Goal: Register for event/course: Sign up to attend an event or enroll in a course

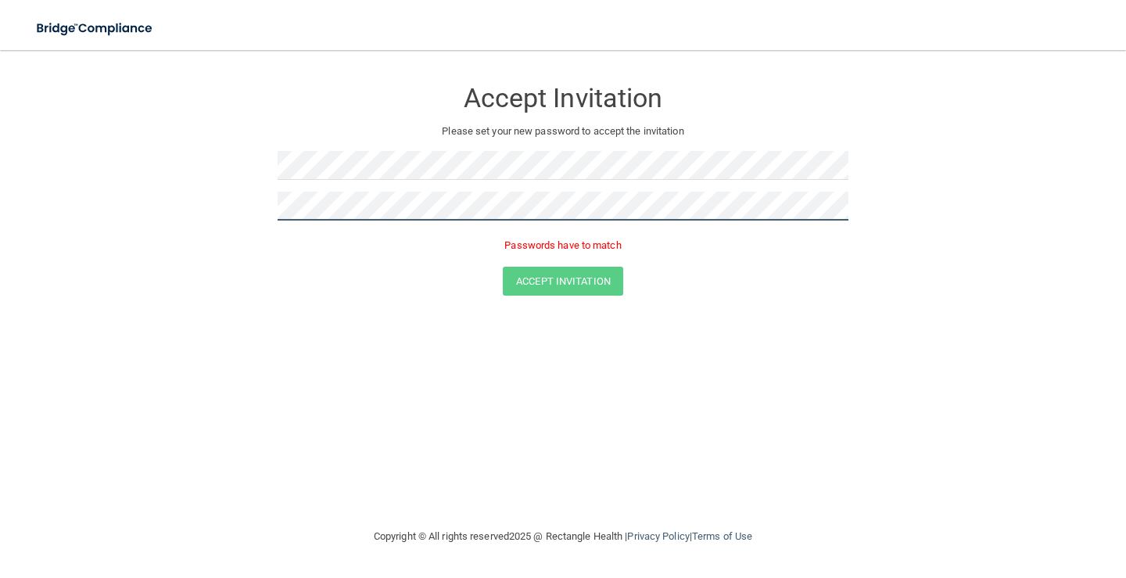
click at [503, 267] on button "Accept Invitation" at bounding box center [563, 281] width 120 height 29
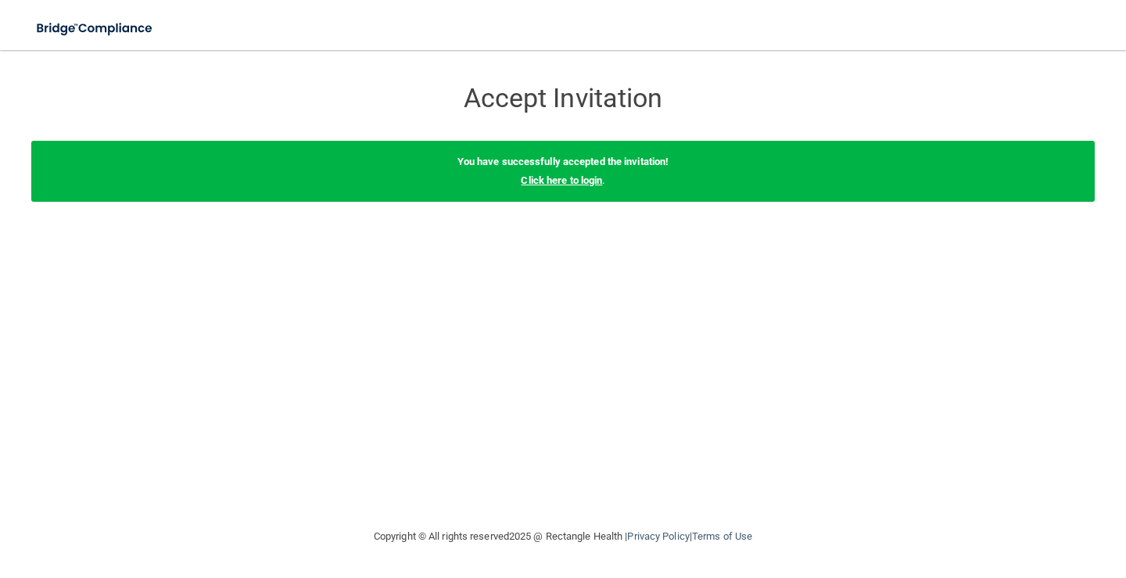
click at [565, 178] on link "Click here to login" at bounding box center [561, 180] width 81 height 12
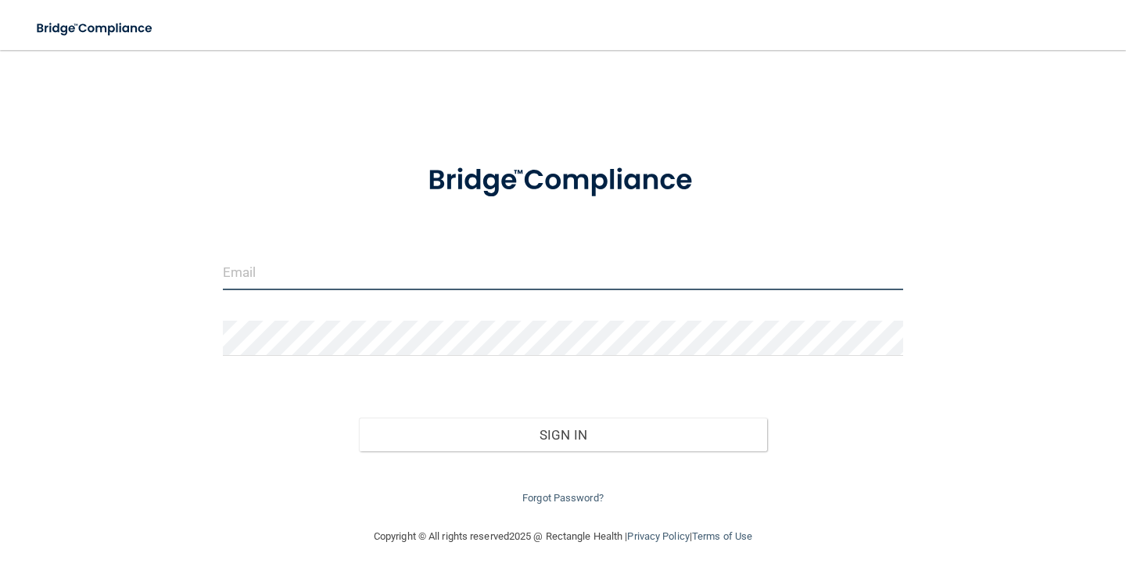
click at [385, 281] on input "email" at bounding box center [563, 272] width 680 height 35
type input "[EMAIL_ADDRESS][DOMAIN_NAME]"
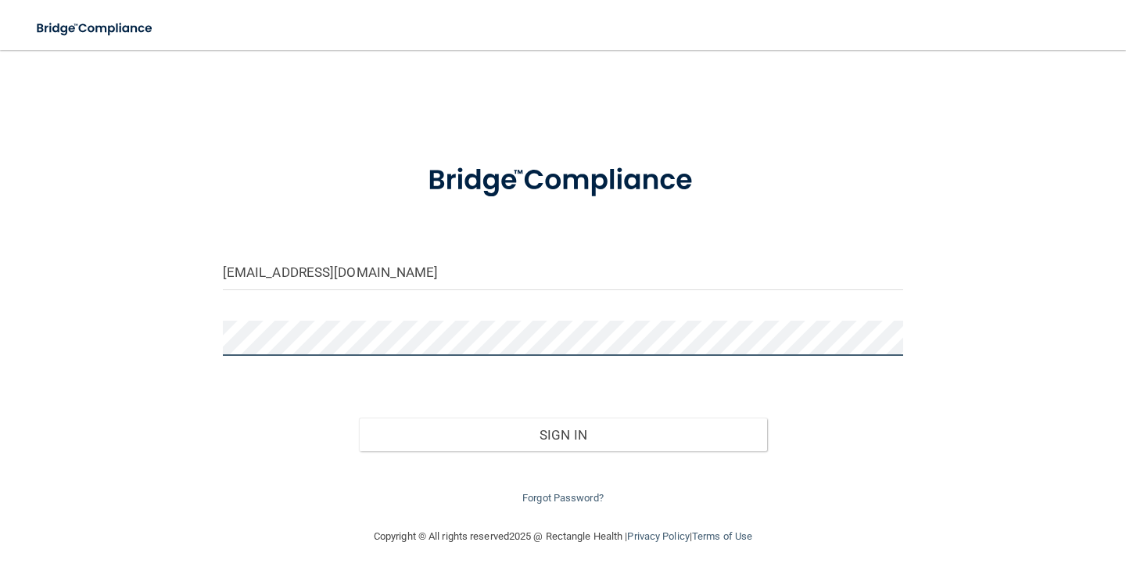
click at [359, 418] on button "Sign In" at bounding box center [563, 435] width 408 height 34
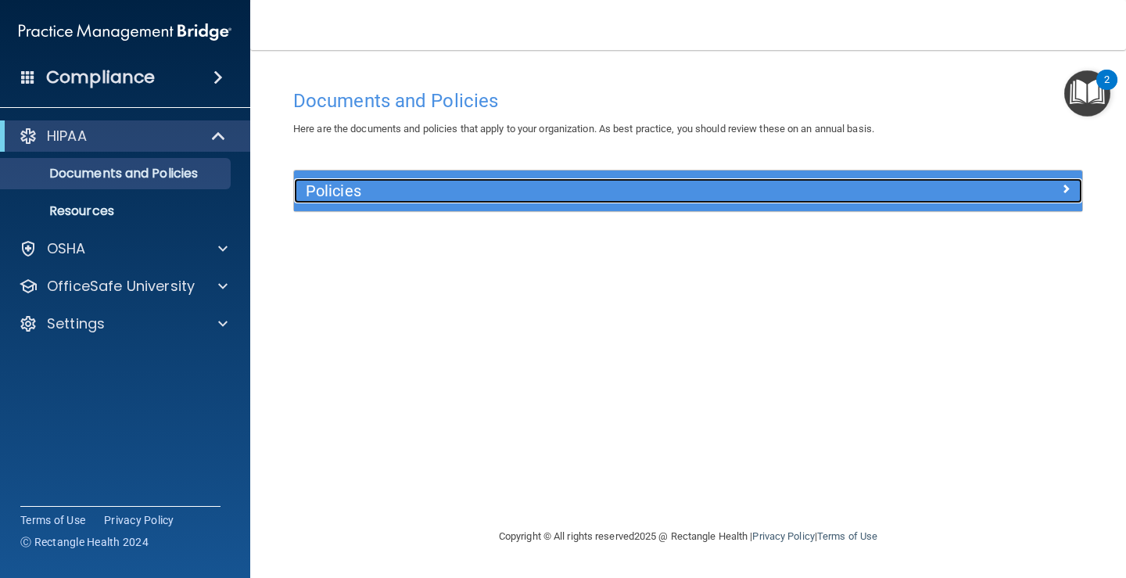
click at [364, 199] on h5 "Policies" at bounding box center [590, 190] width 568 height 17
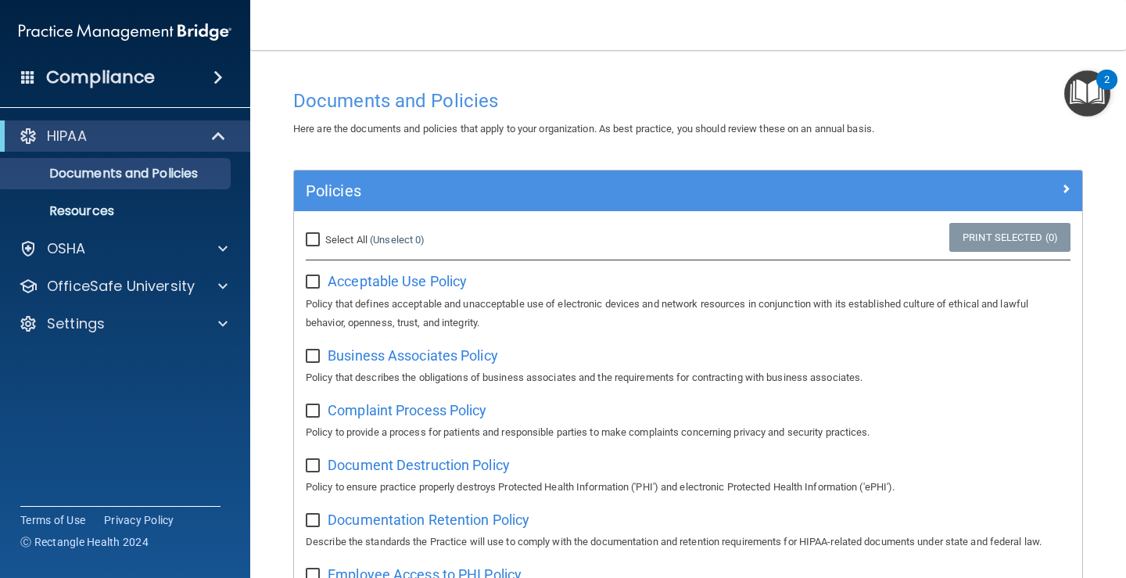
click at [316, 243] on input "Select All (Unselect 0) Unselect All" at bounding box center [315, 240] width 18 height 13
checkbox input "true"
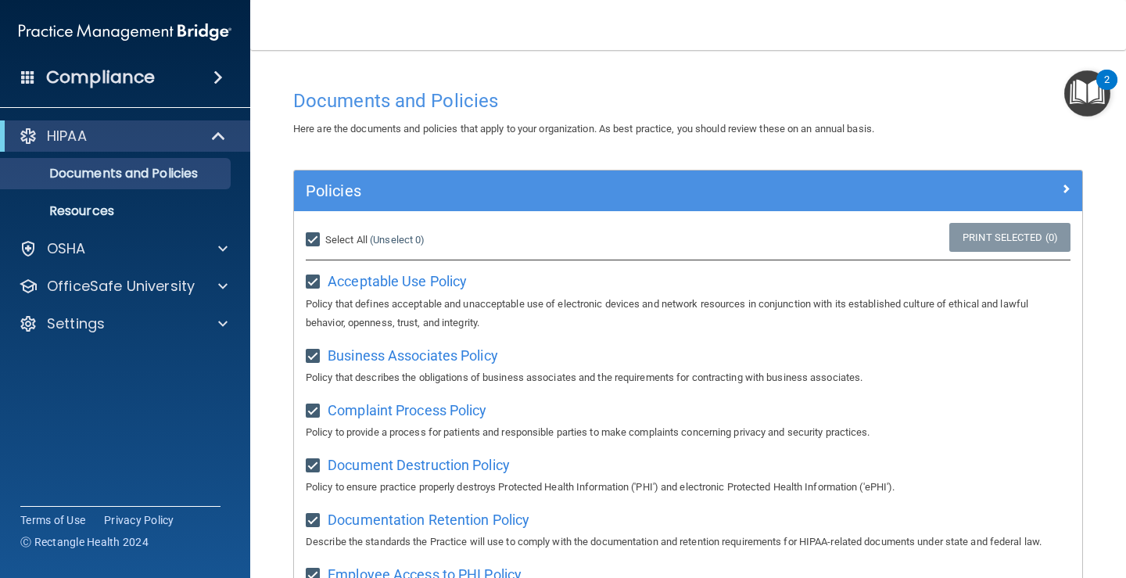
checkbox input "true"
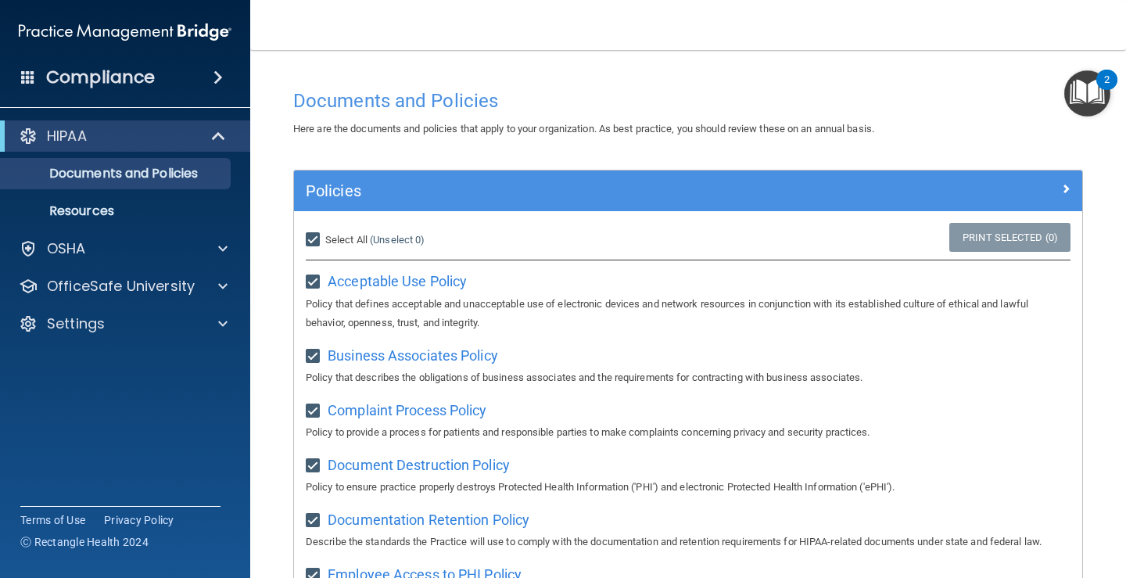
checkbox input "true"
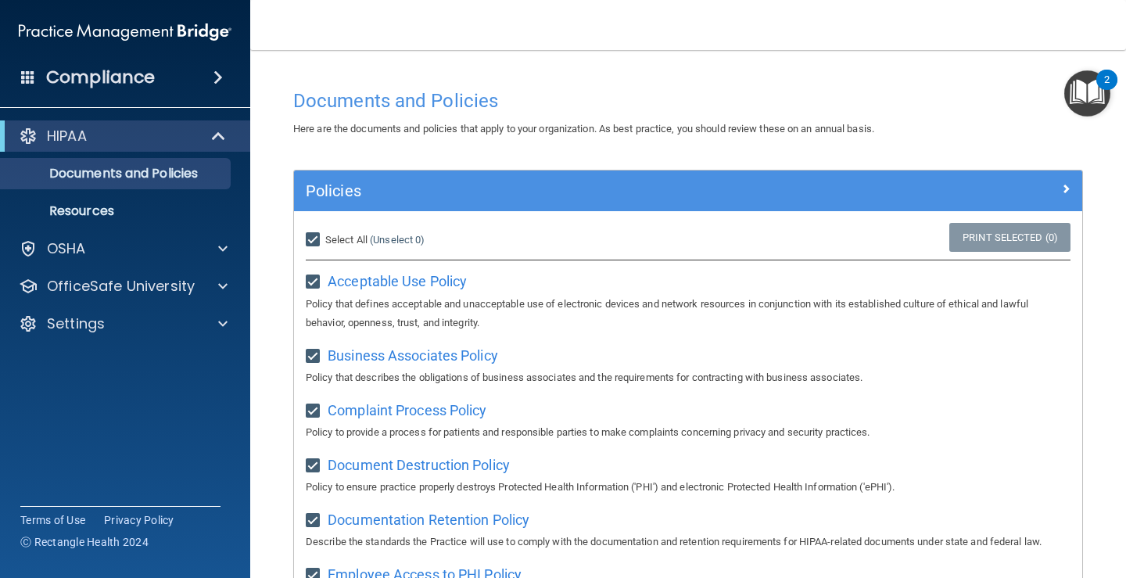
checkbox input "true"
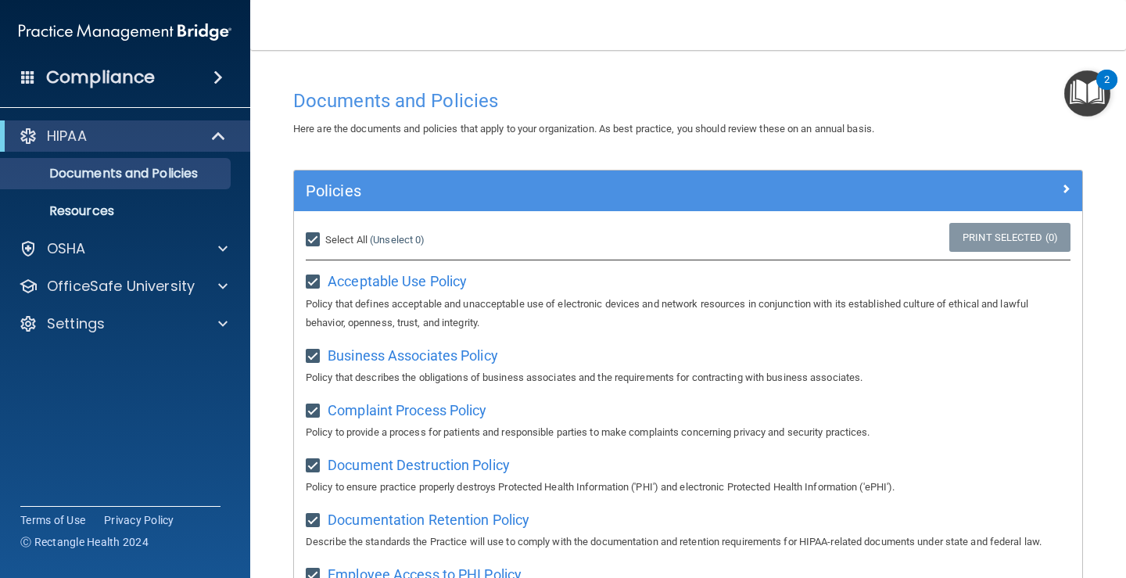
checkbox input "true"
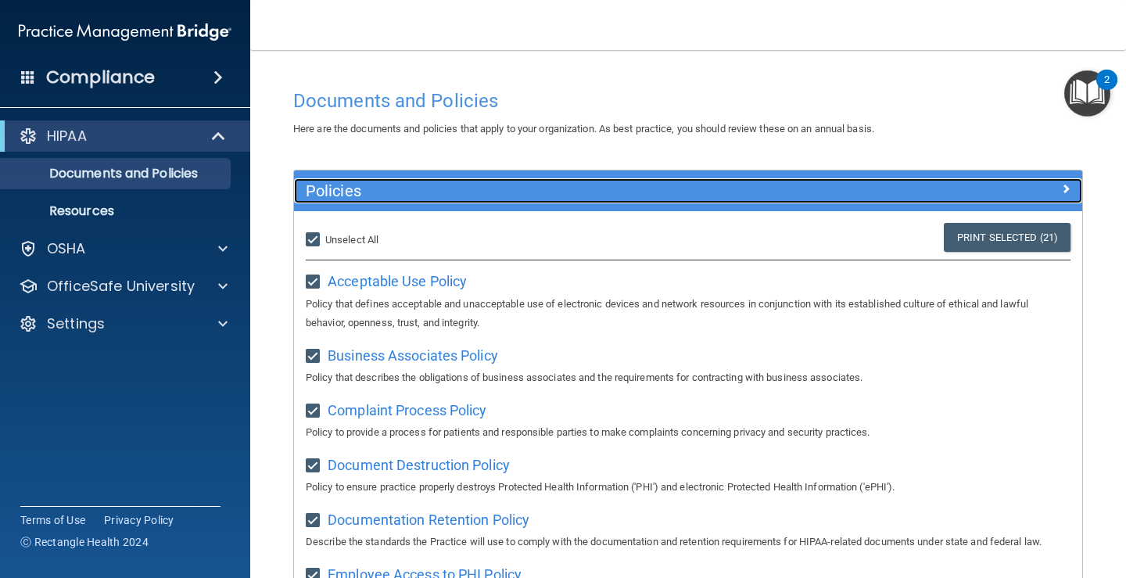
click at [730, 200] on div "Policies" at bounding box center [589, 190] width 591 height 25
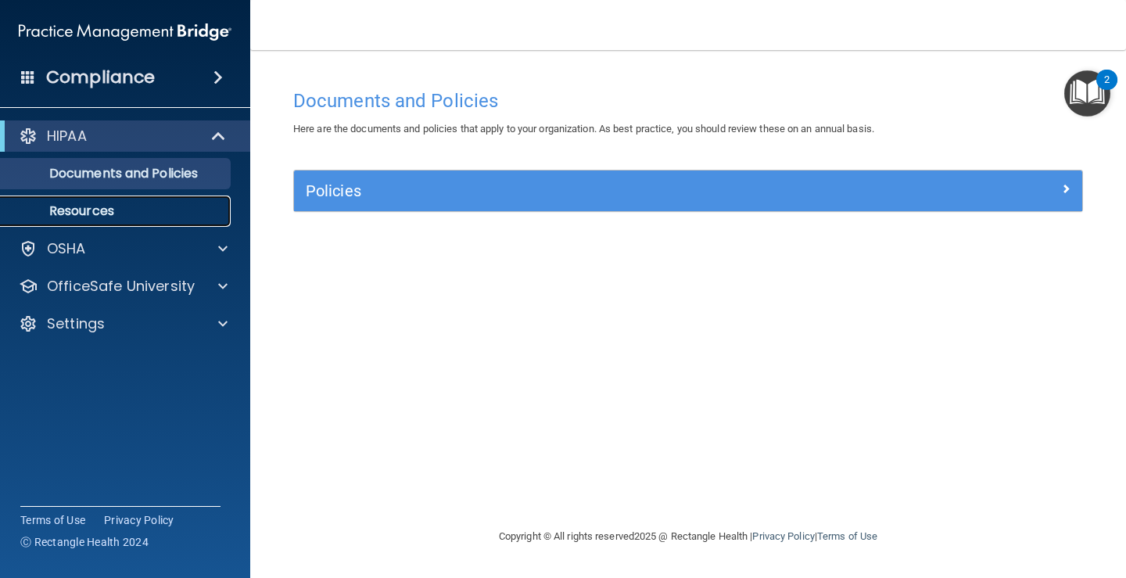
click at [127, 217] on p "Resources" at bounding box center [116, 211] width 213 height 16
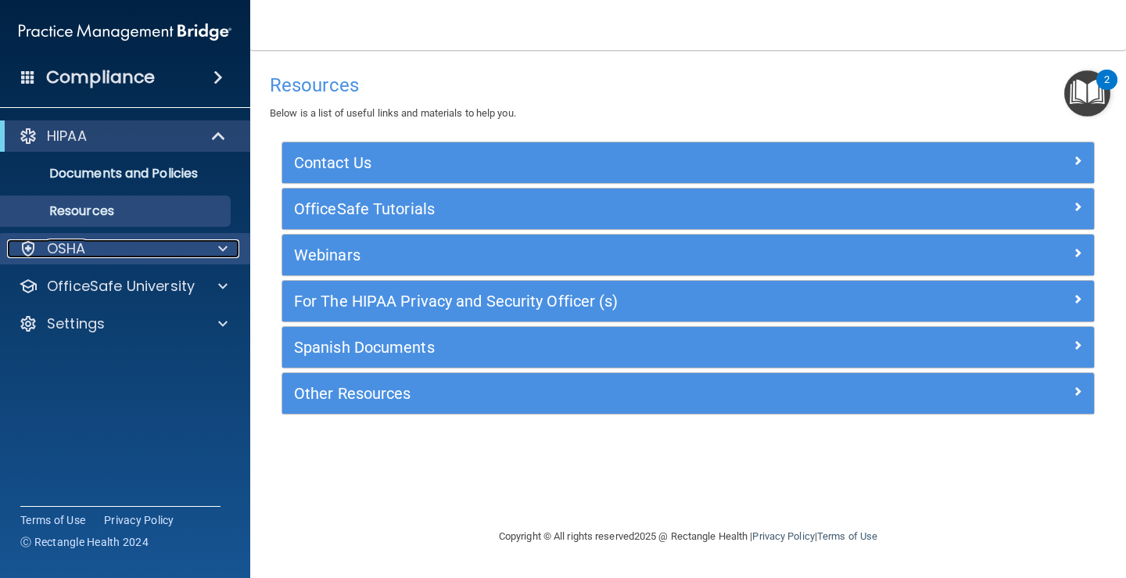
click at [103, 256] on div "OSHA" at bounding box center [104, 248] width 194 height 19
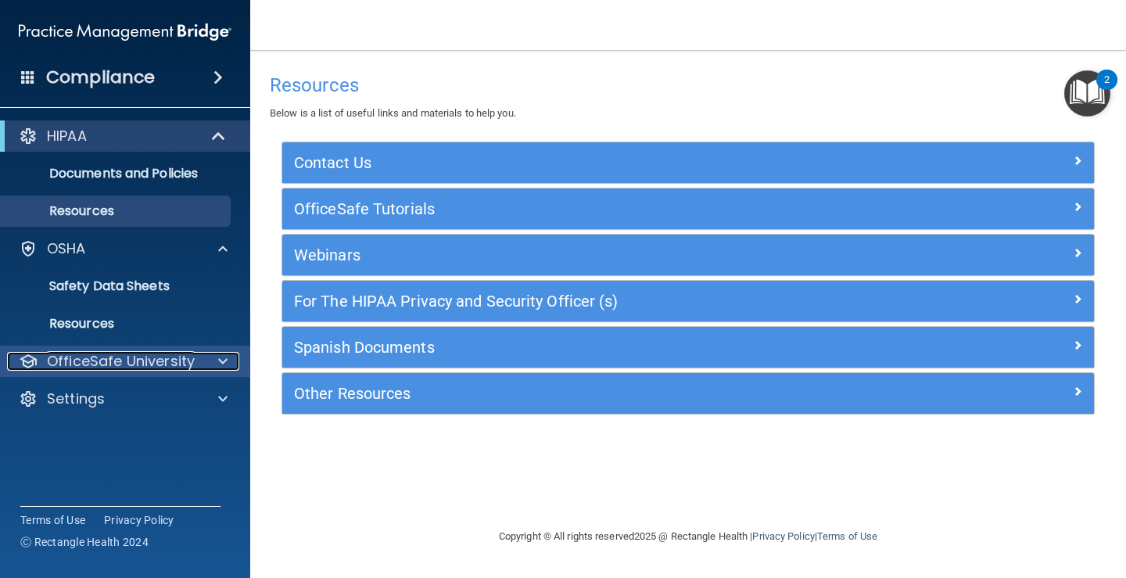
click at [162, 370] on p "OfficeSafe University" at bounding box center [121, 361] width 148 height 19
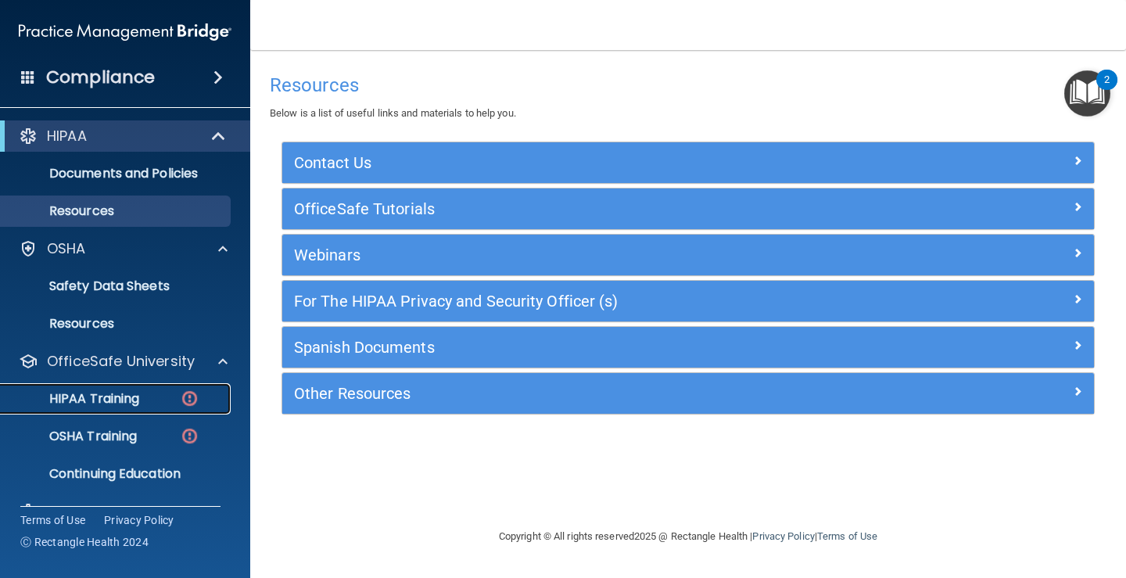
click at [84, 395] on p "HIPAA Training" at bounding box center [74, 399] width 129 height 16
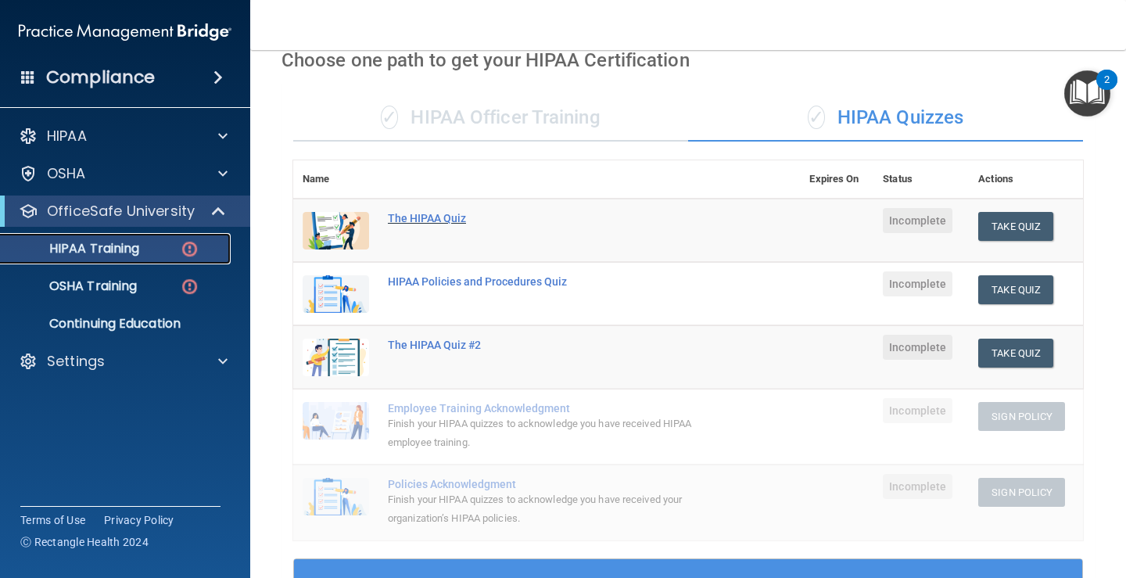
scroll to position [75, 0]
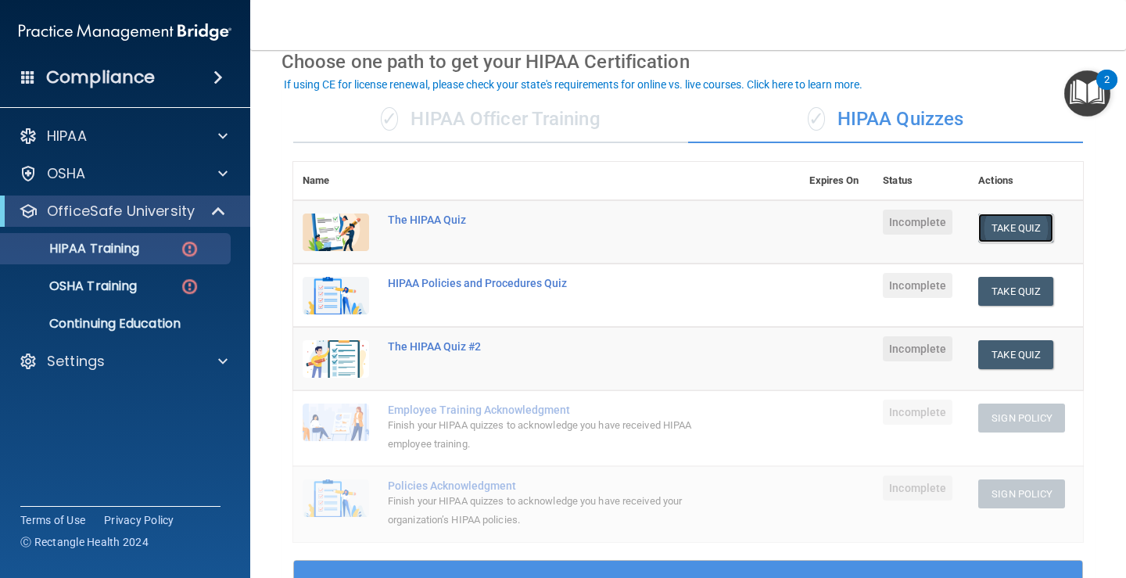
click at [1015, 223] on button "Take Quiz" at bounding box center [1015, 227] width 75 height 29
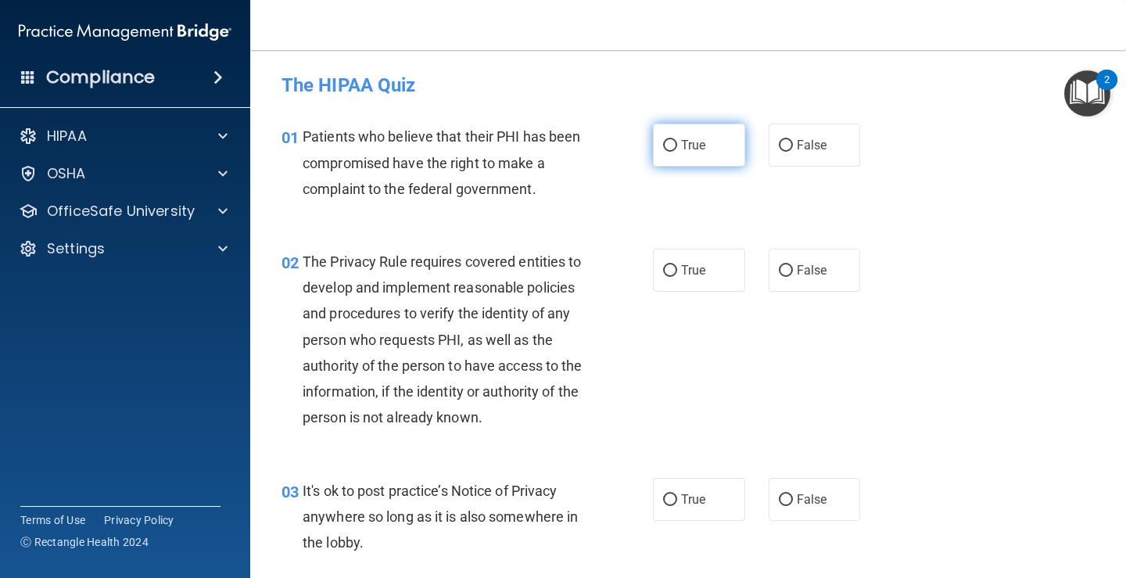
click at [663, 140] on input "True" at bounding box center [670, 146] width 14 height 12
radio input "true"
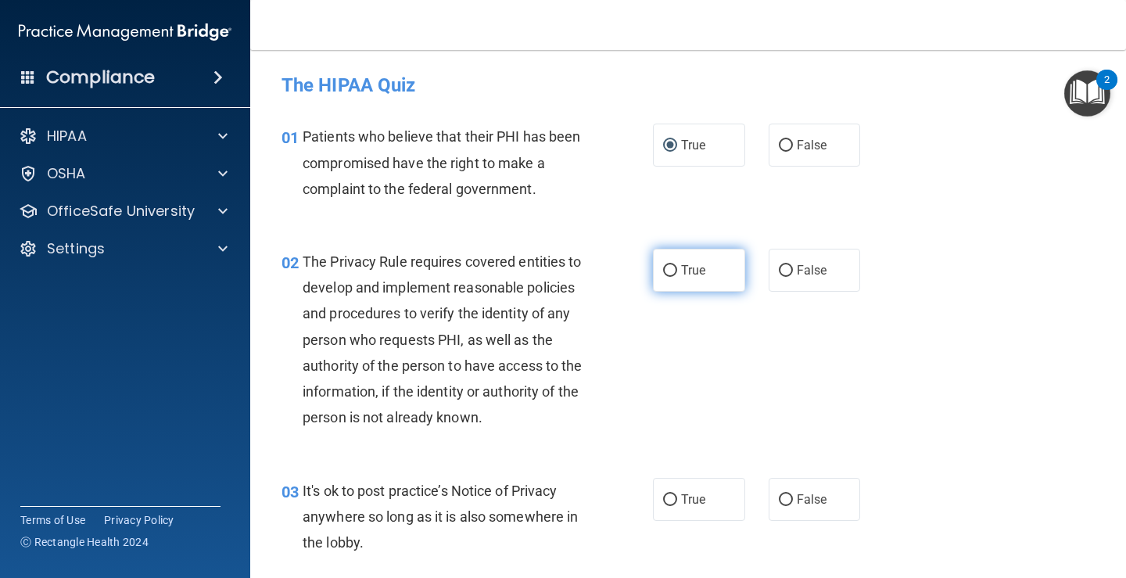
scroll to position [78, 0]
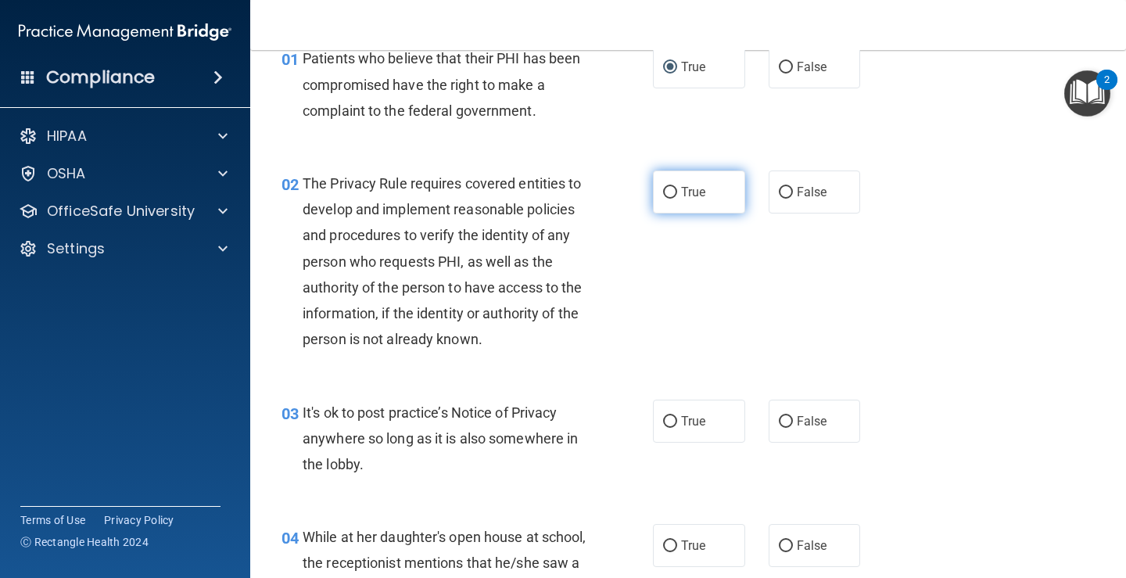
click at [665, 199] on label "True" at bounding box center [699, 191] width 92 height 43
click at [665, 199] on input "True" at bounding box center [670, 193] width 14 height 12
radio input "true"
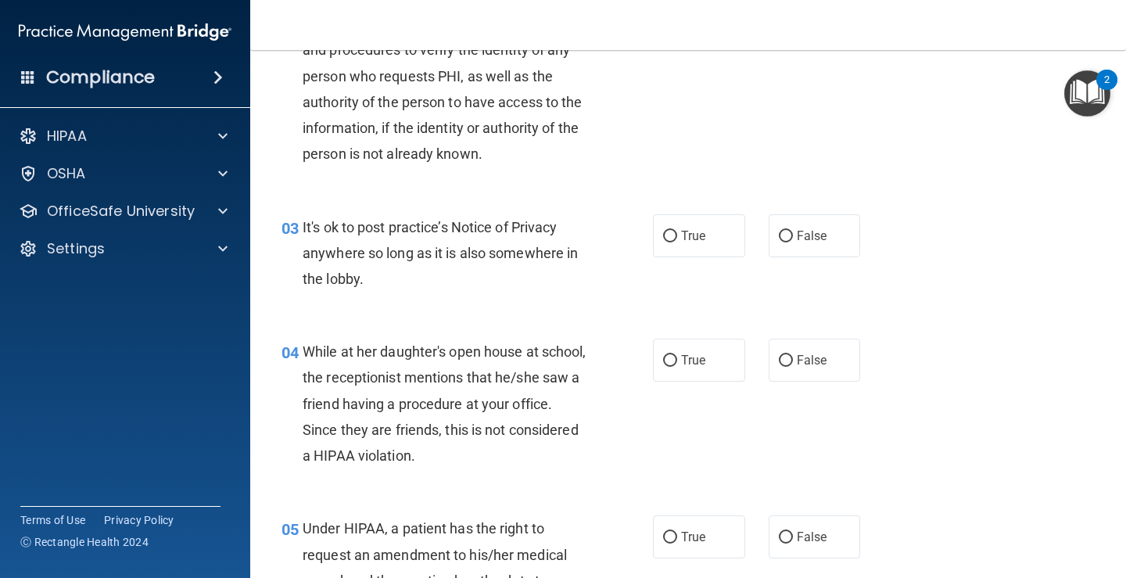
scroll to position [313, 0]
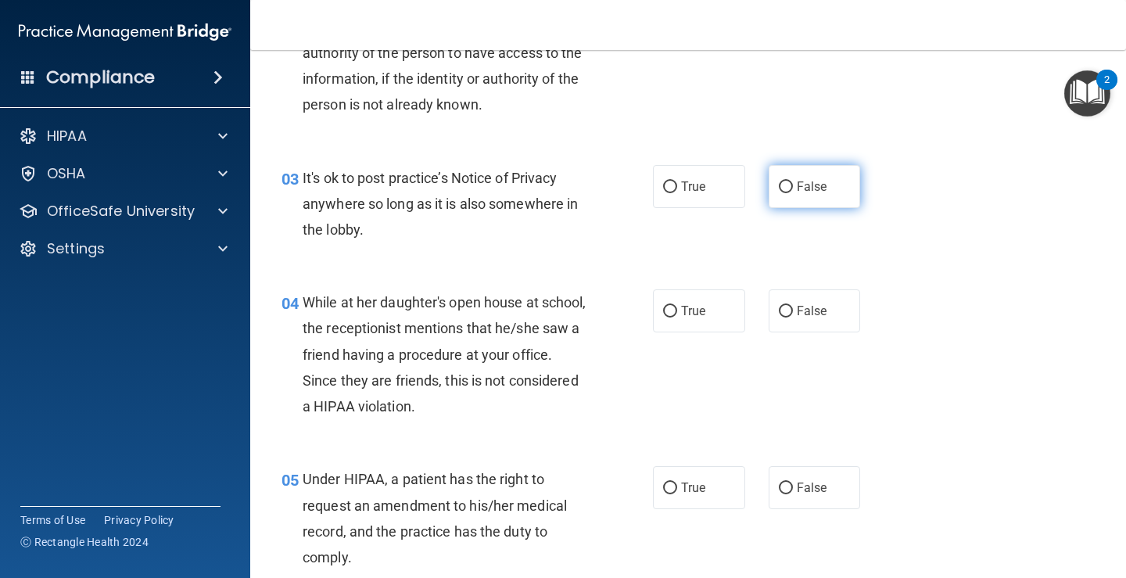
click at [779, 184] on input "False" at bounding box center [786, 187] width 14 height 12
radio input "true"
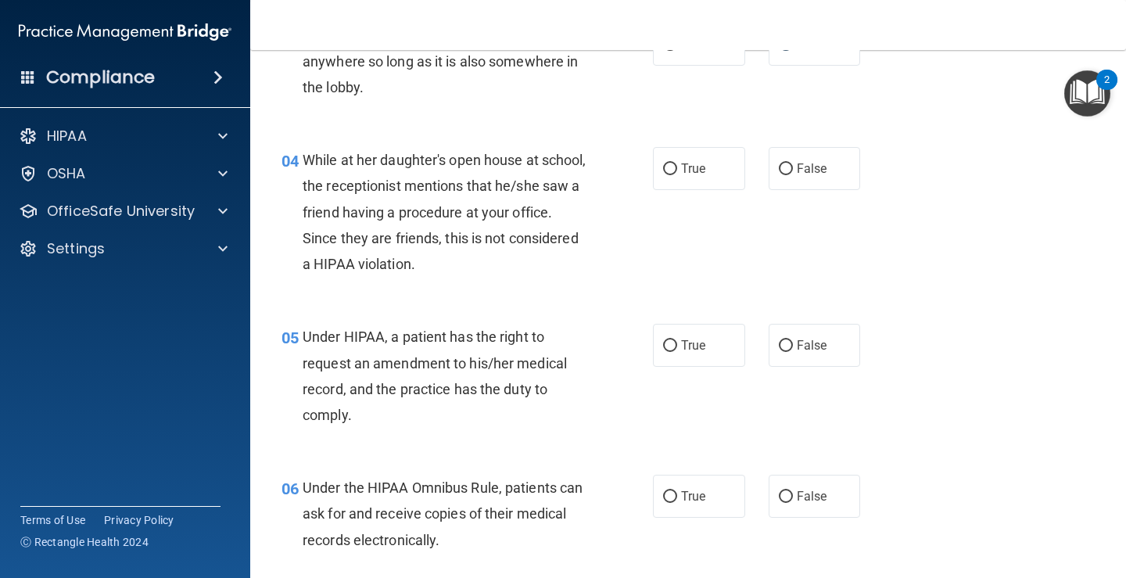
scroll to position [469, 0]
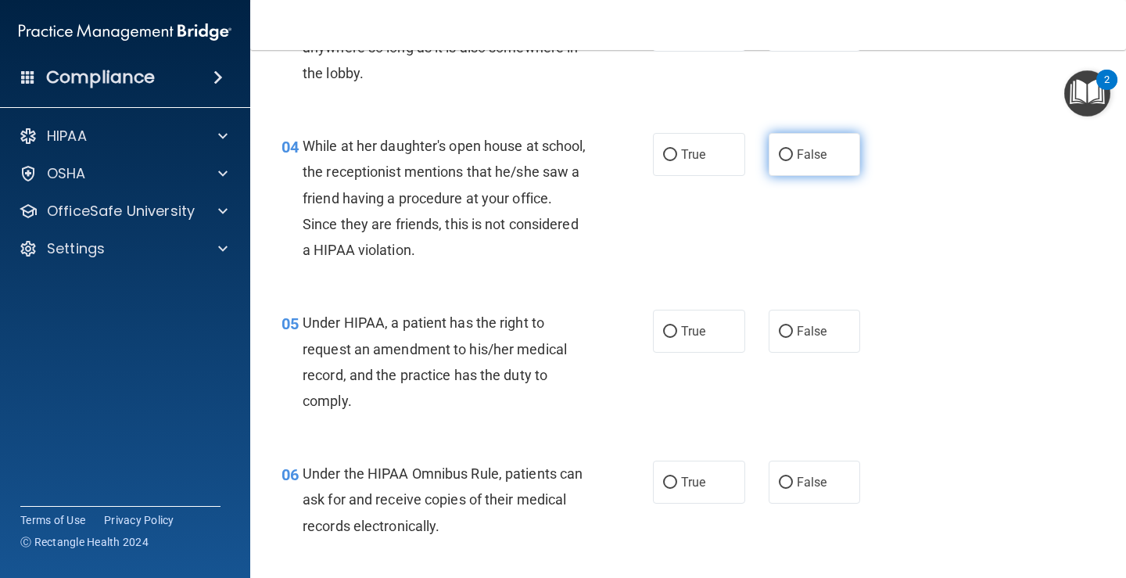
click at [779, 155] on input "False" at bounding box center [786, 155] width 14 height 12
radio input "true"
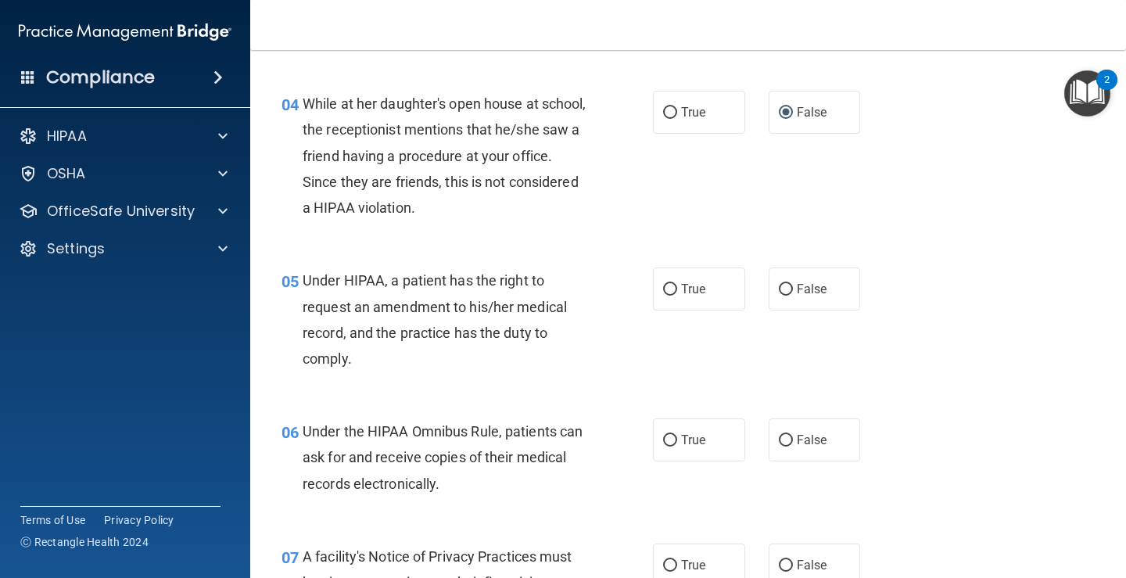
scroll to position [547, 0]
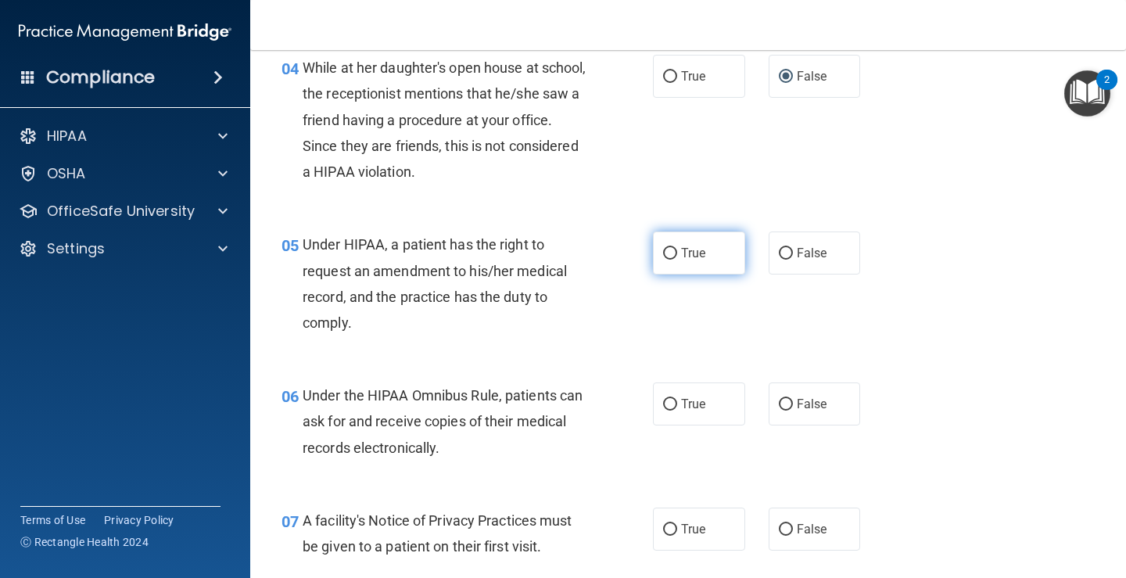
click at [664, 252] on input "True" at bounding box center [670, 254] width 14 height 12
radio input "true"
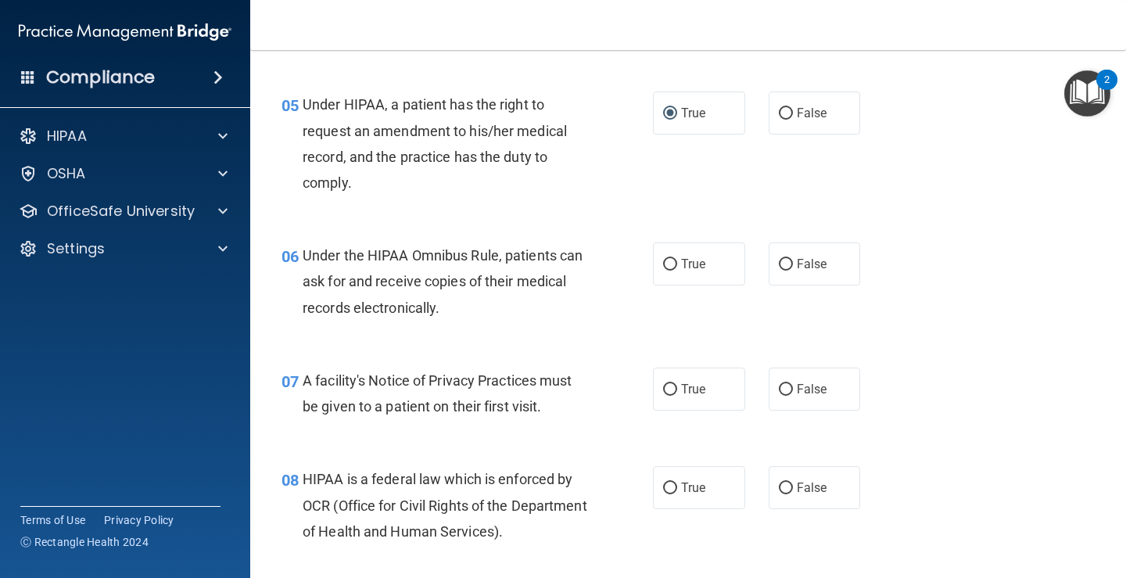
scroll to position [704, 0]
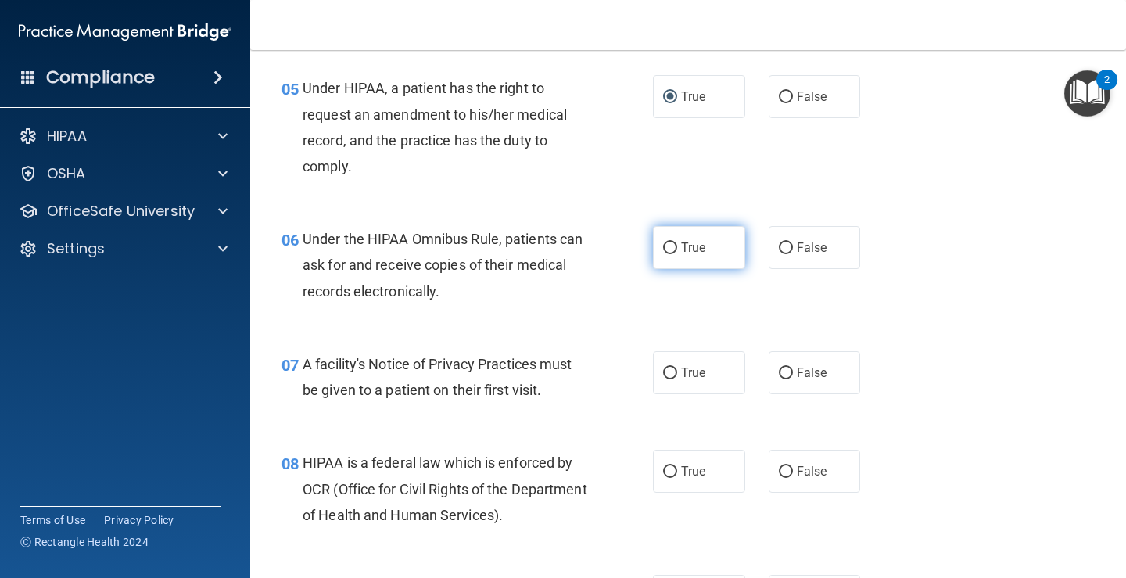
click at [663, 250] on input "True" at bounding box center [670, 248] width 14 height 12
radio input "true"
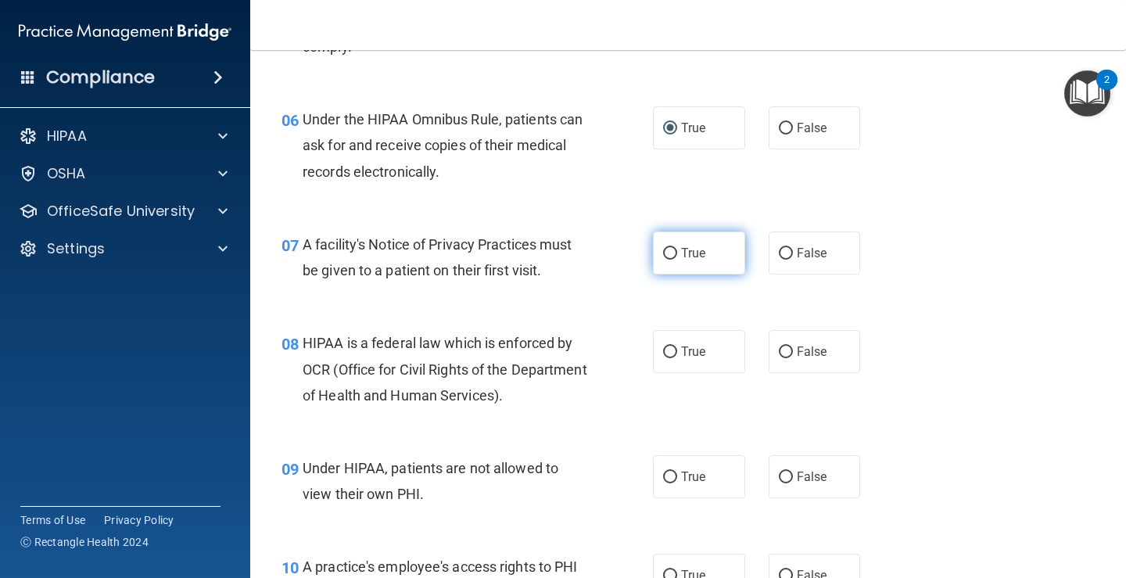
scroll to position [860, 0]
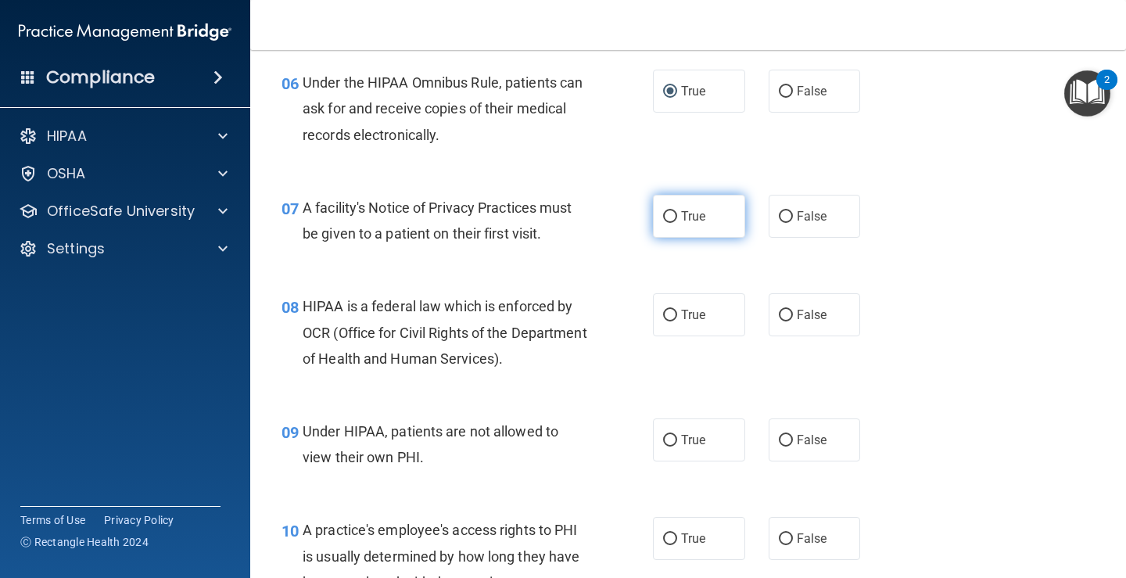
click at [667, 223] on label "True" at bounding box center [699, 216] width 92 height 43
click at [667, 223] on input "True" at bounding box center [670, 217] width 14 height 12
radio input "true"
click at [663, 320] on input "True" at bounding box center [670, 316] width 14 height 12
radio input "true"
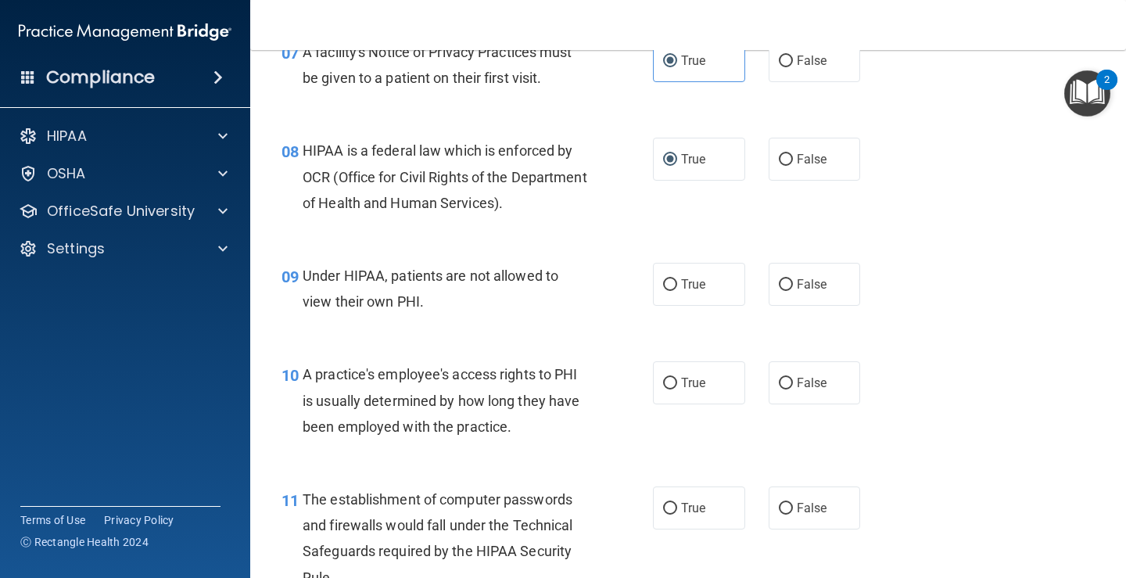
scroll to position [1016, 0]
click at [779, 285] on input "False" at bounding box center [786, 284] width 14 height 12
radio input "true"
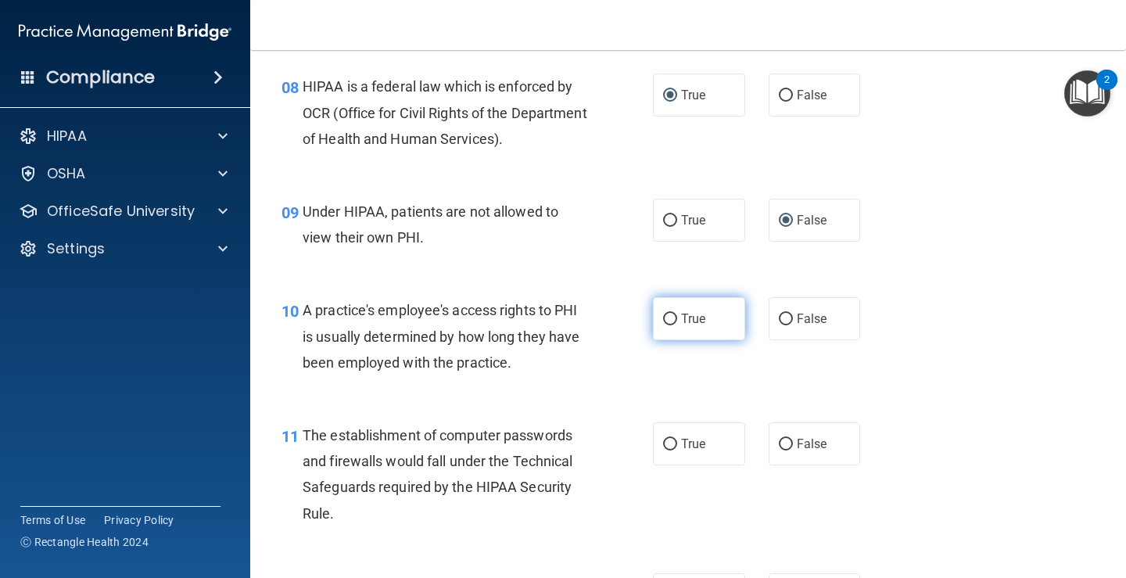
scroll to position [1173, 0]
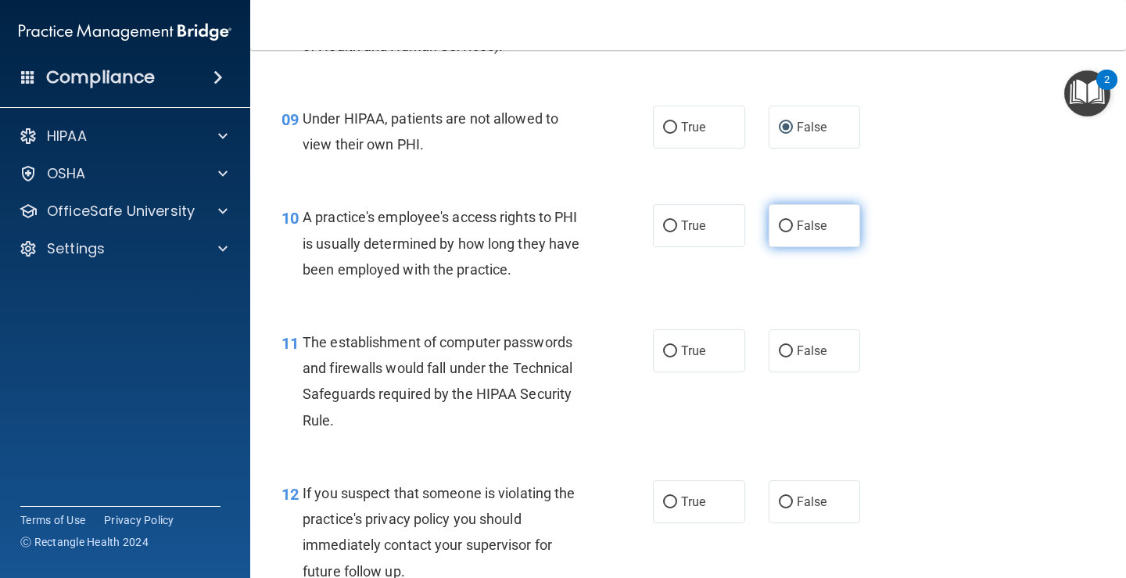
click at [772, 217] on label "False" at bounding box center [815, 225] width 92 height 43
click at [779, 220] on input "False" at bounding box center [786, 226] width 14 height 12
radio input "true"
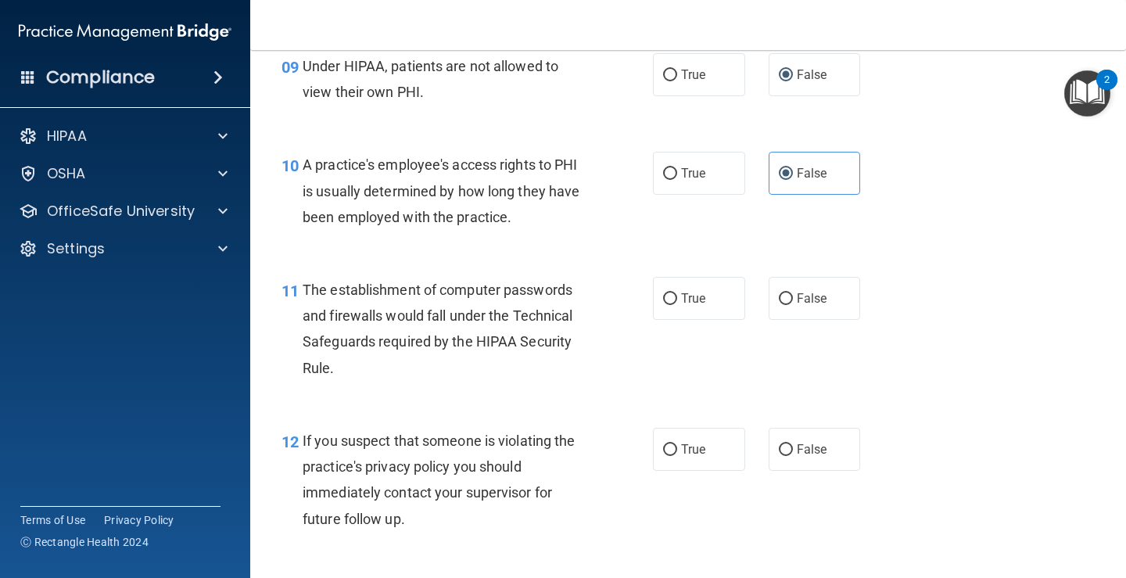
scroll to position [1329, 0]
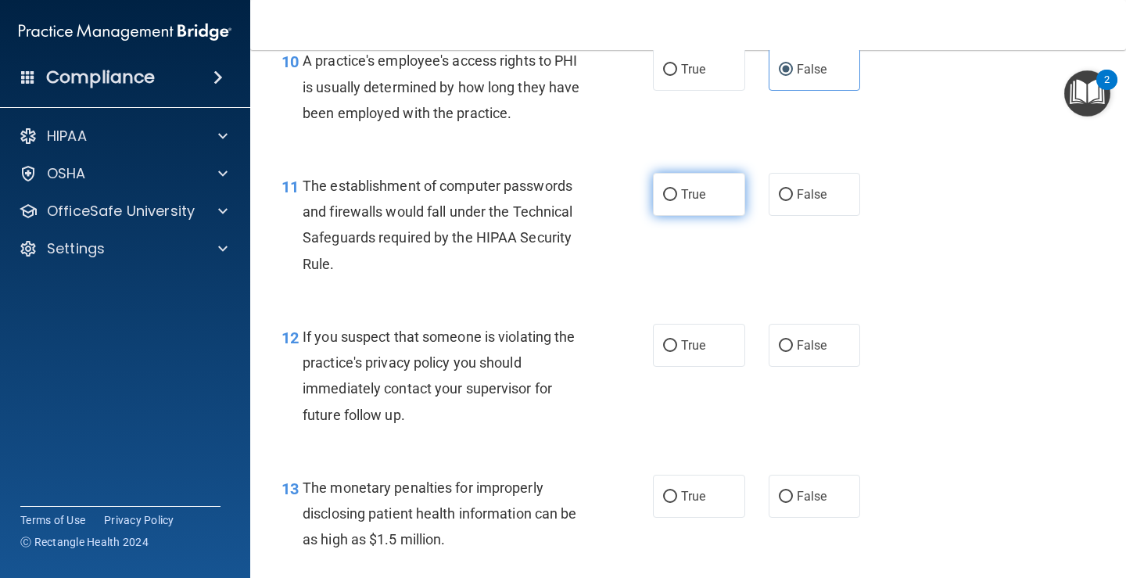
click at [663, 201] on input "True" at bounding box center [670, 195] width 14 height 12
radio input "true"
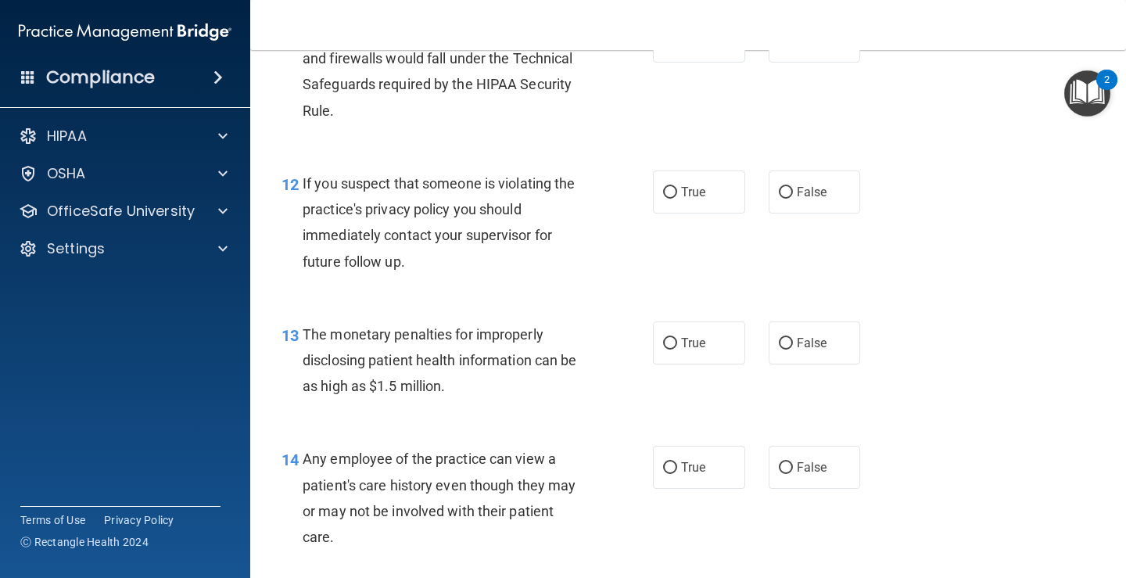
scroll to position [1486, 0]
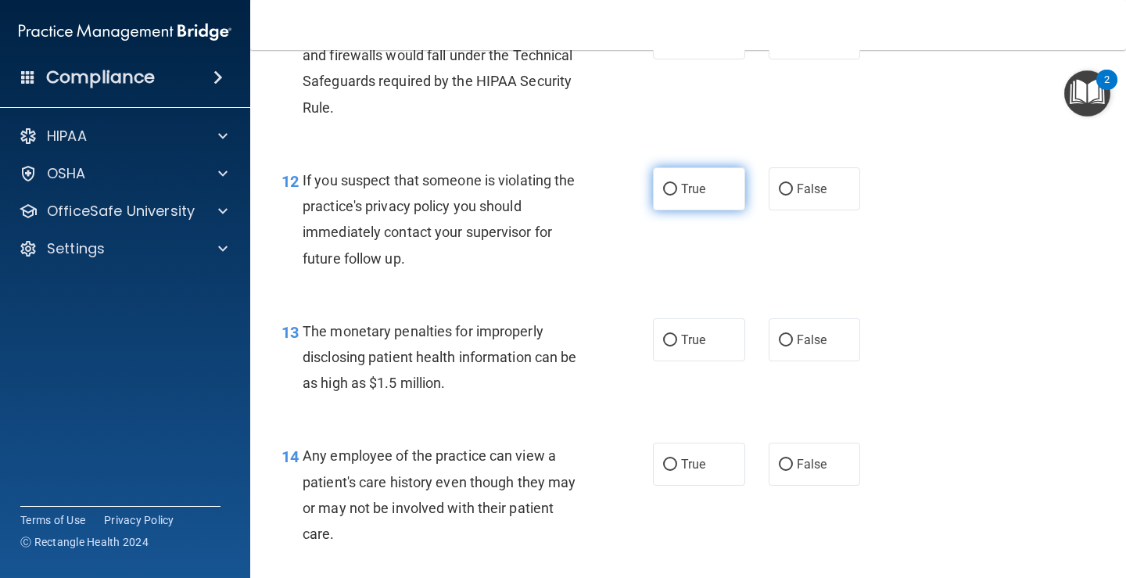
drag, startPoint x: 659, startPoint y: 186, endPoint x: 659, endPoint y: 201, distance: 14.9
click at [663, 186] on input "True" at bounding box center [670, 190] width 14 height 12
radio input "true"
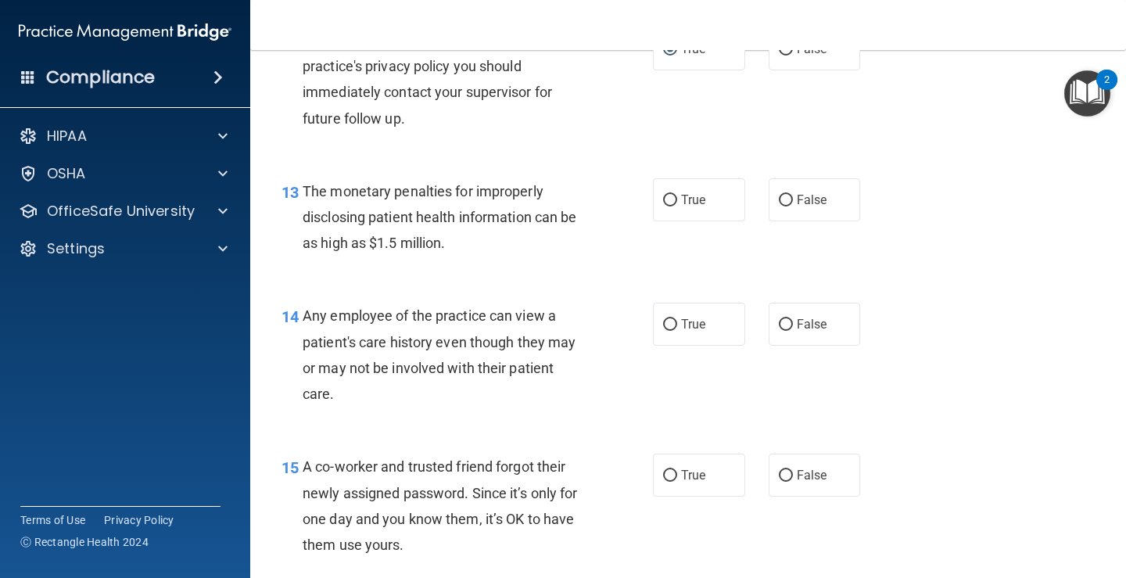
scroll to position [1642, 0]
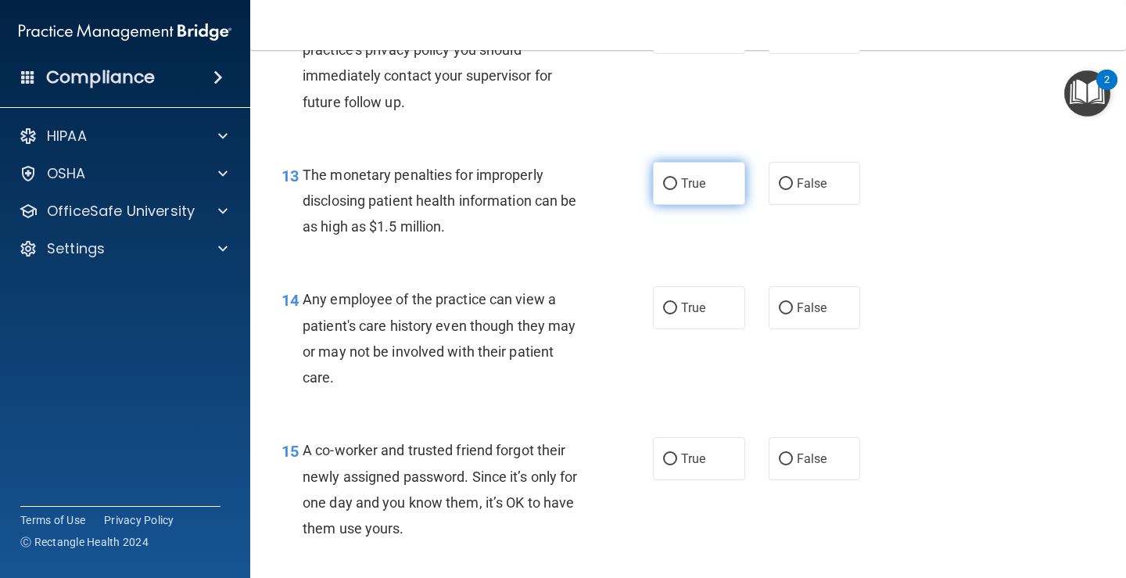
click at [687, 174] on label "True" at bounding box center [699, 183] width 92 height 43
click at [677, 178] on input "True" at bounding box center [670, 184] width 14 height 12
radio input "true"
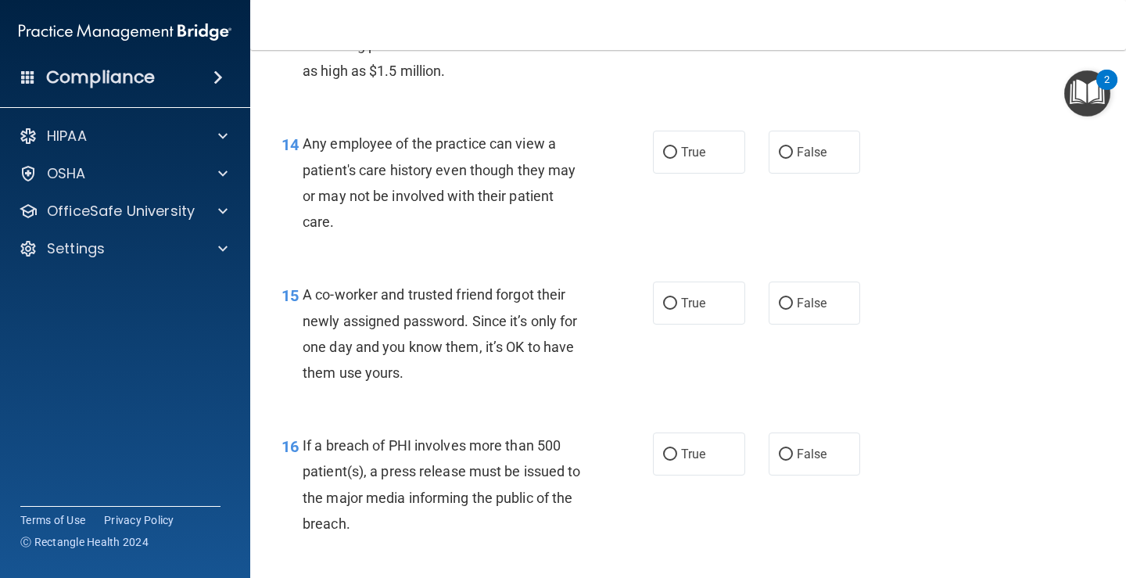
scroll to position [1798, 0]
click at [787, 155] on label "False" at bounding box center [815, 151] width 92 height 43
click at [787, 155] on input "False" at bounding box center [786, 152] width 14 height 12
radio input "true"
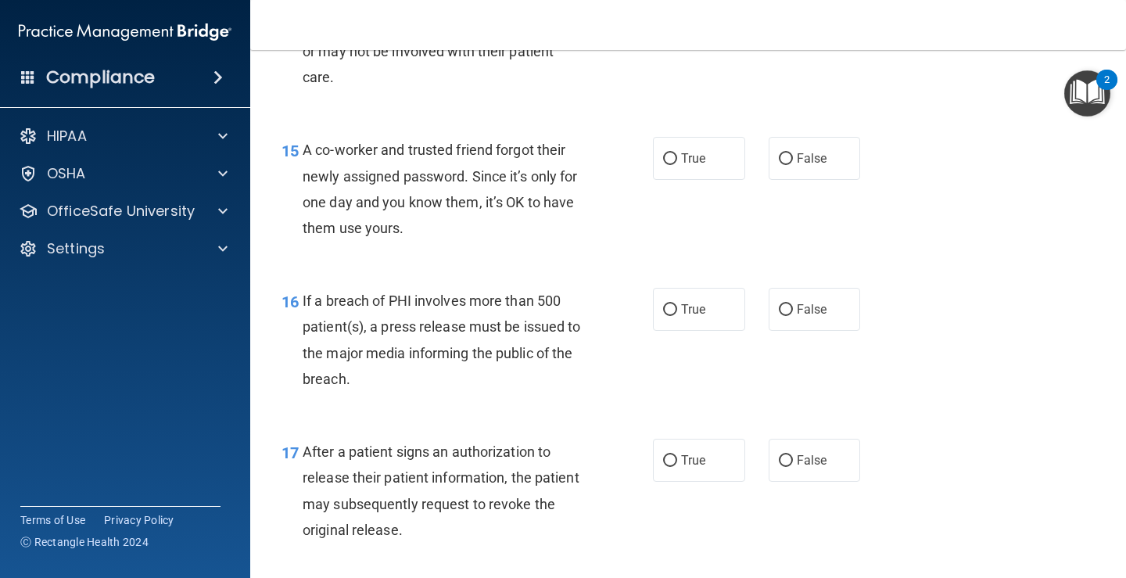
scroll to position [1955, 0]
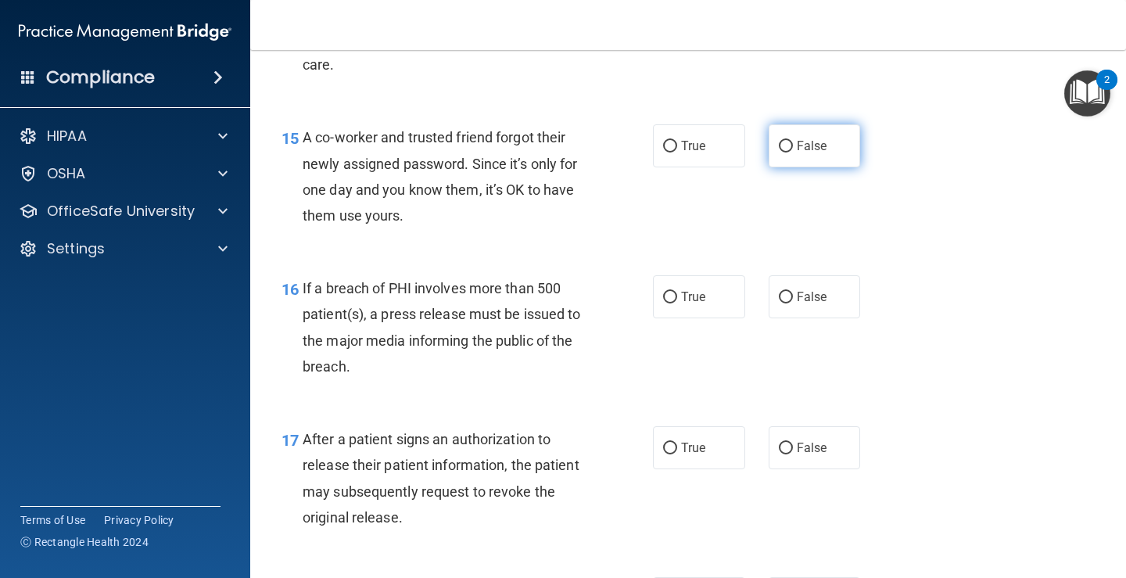
click at [780, 152] on input "False" at bounding box center [786, 147] width 14 height 12
radio input "true"
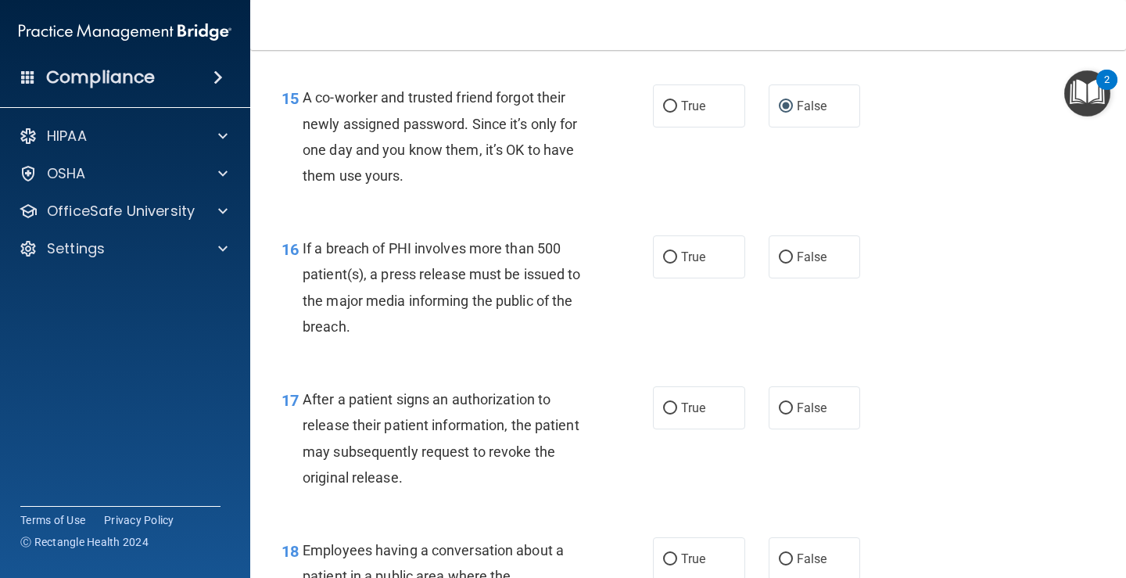
scroll to position [2033, 0]
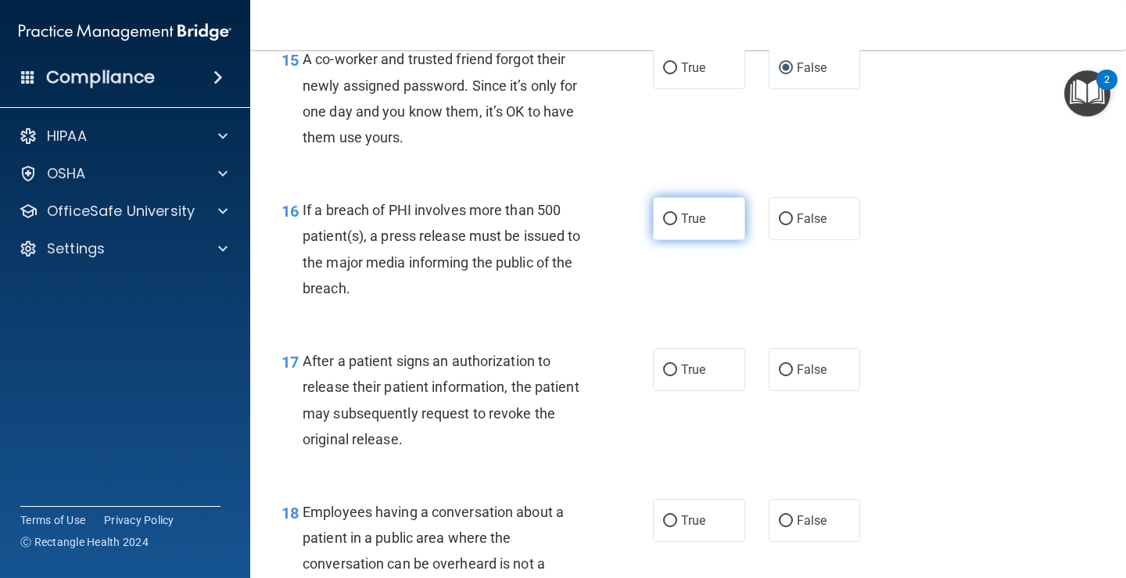
click at [669, 218] on input "True" at bounding box center [670, 219] width 14 height 12
radio input "true"
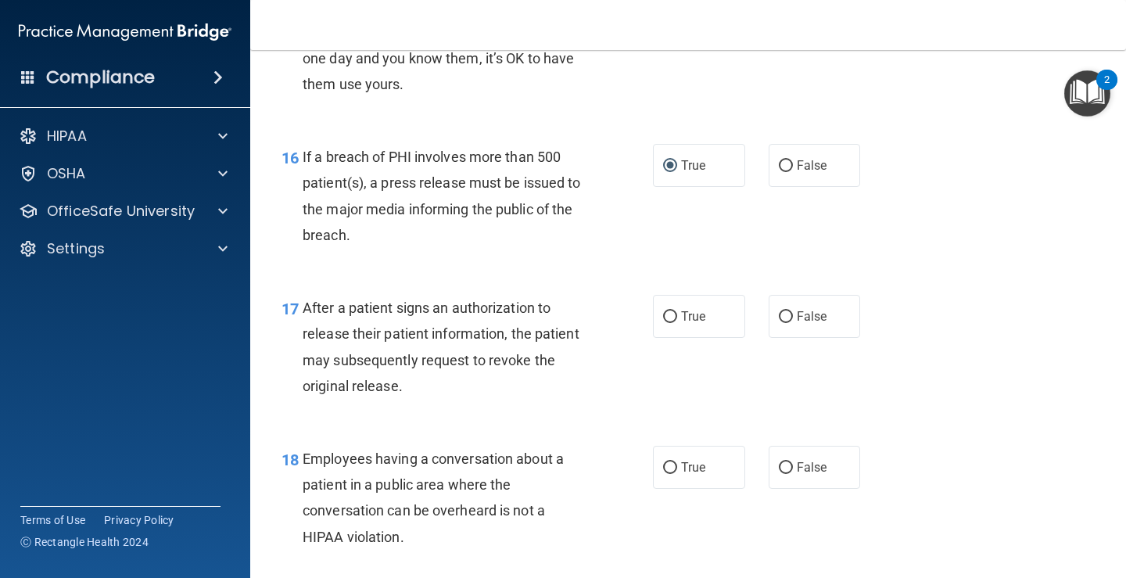
scroll to position [2189, 0]
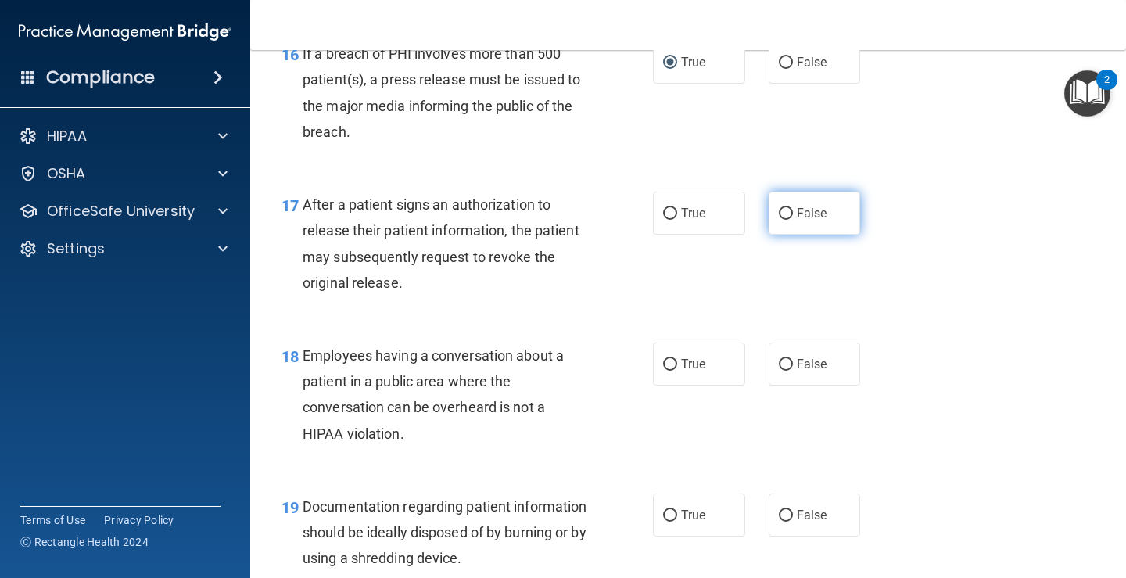
click at [779, 208] on input "False" at bounding box center [786, 214] width 14 height 12
radio input "true"
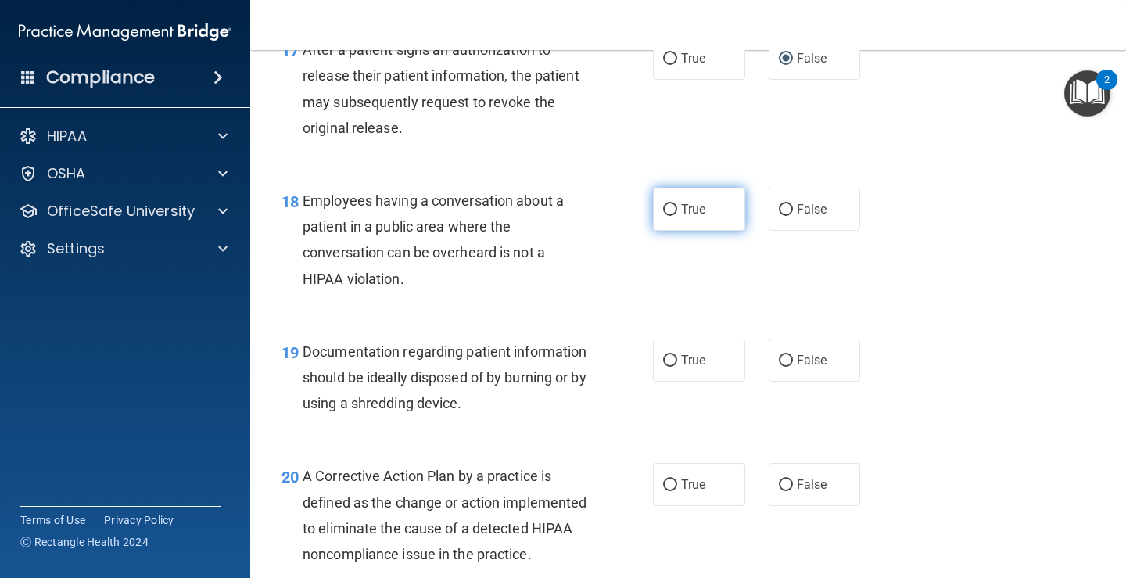
scroll to position [2346, 0]
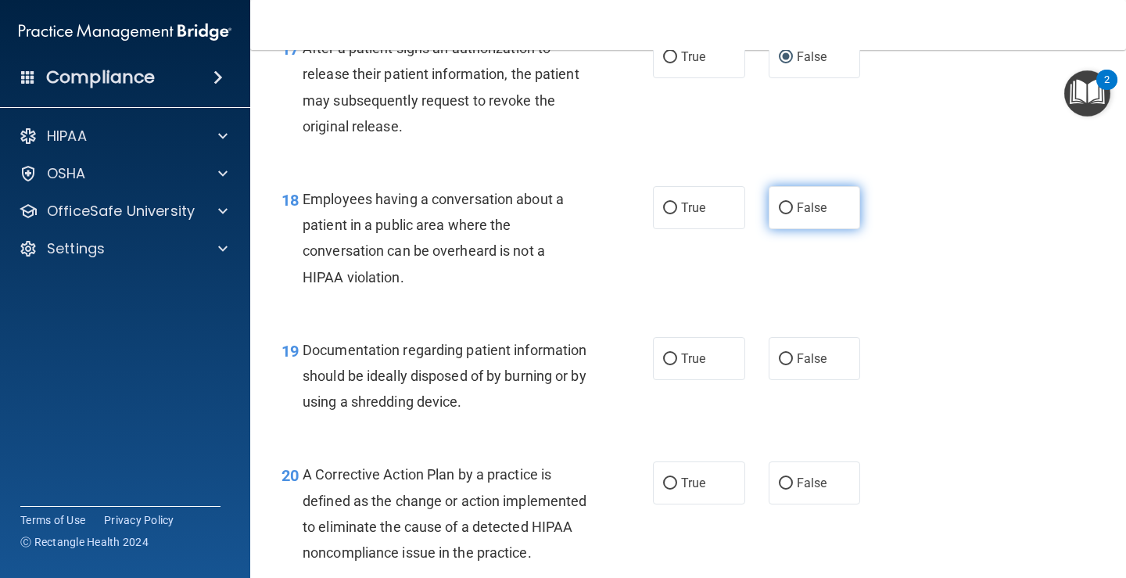
click at [779, 208] on input "False" at bounding box center [786, 209] width 14 height 12
radio input "true"
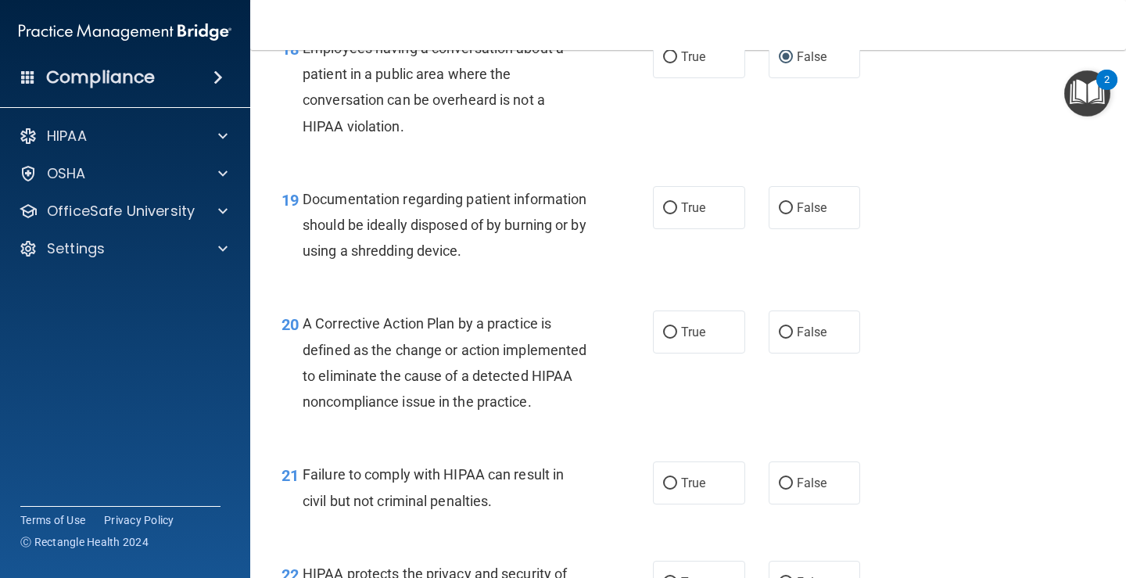
scroll to position [2502, 0]
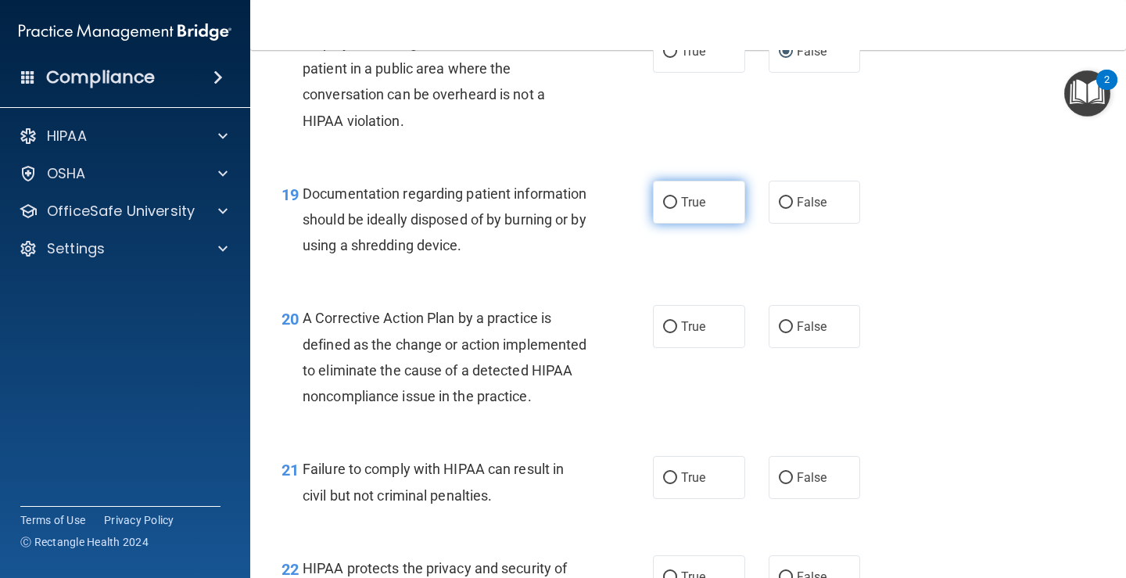
click at [672, 205] on label "True" at bounding box center [699, 202] width 92 height 43
click at [672, 205] on input "True" at bounding box center [670, 203] width 14 height 12
radio input "true"
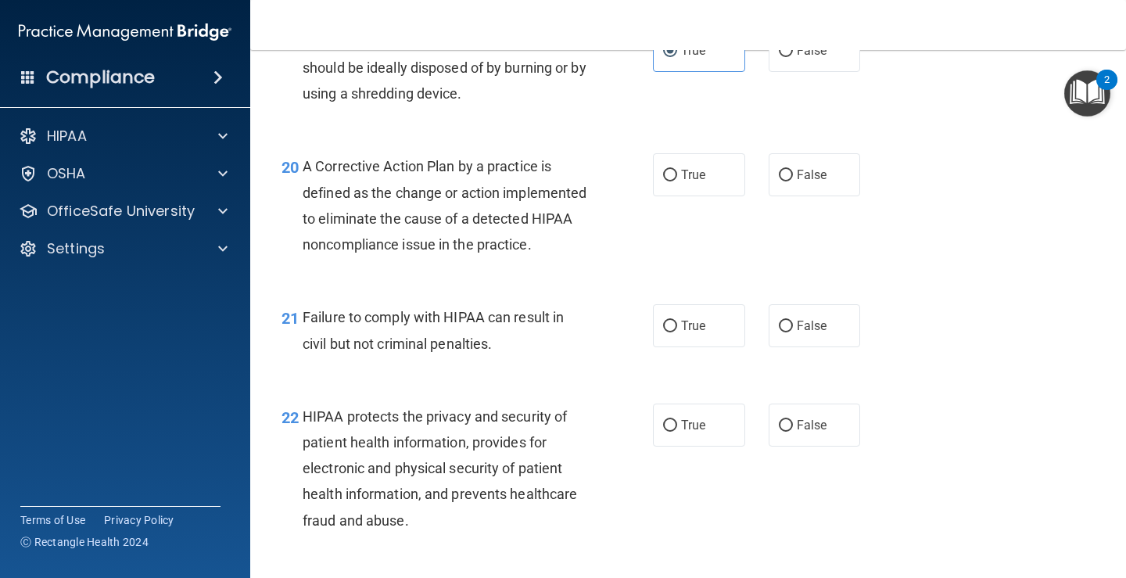
scroll to position [2658, 0]
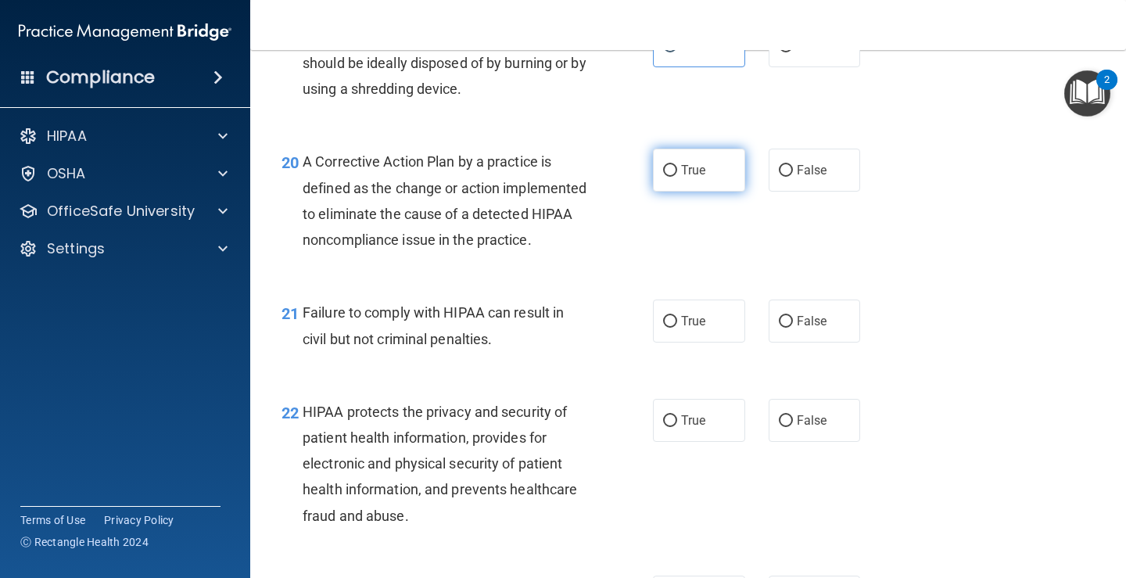
click at [681, 170] on span "True" at bounding box center [693, 170] width 24 height 15
click at [677, 170] on input "True" at bounding box center [670, 171] width 14 height 12
radio input "true"
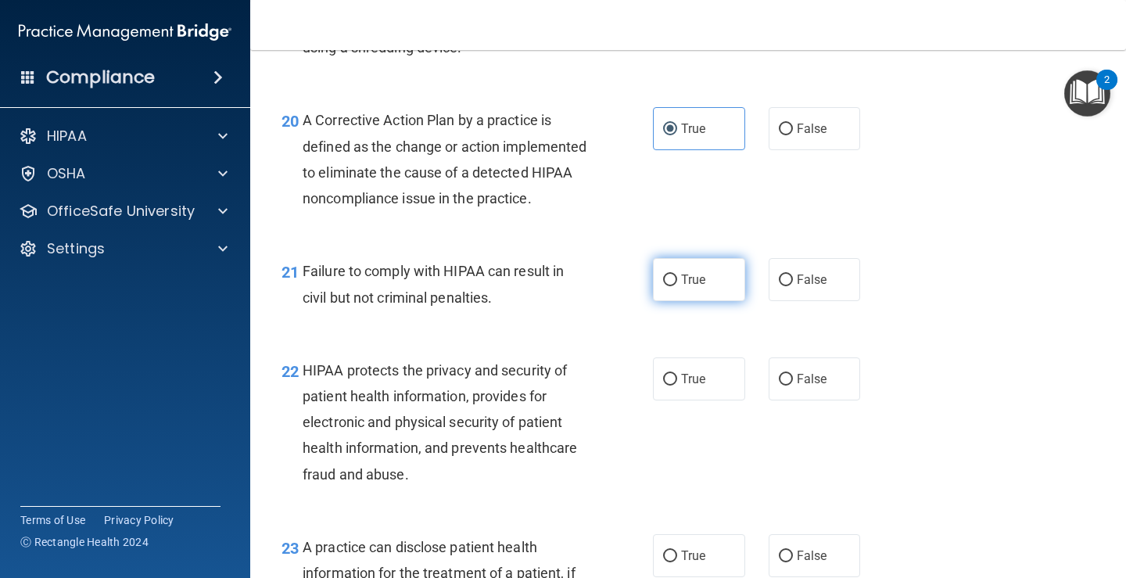
scroll to position [2737, 0]
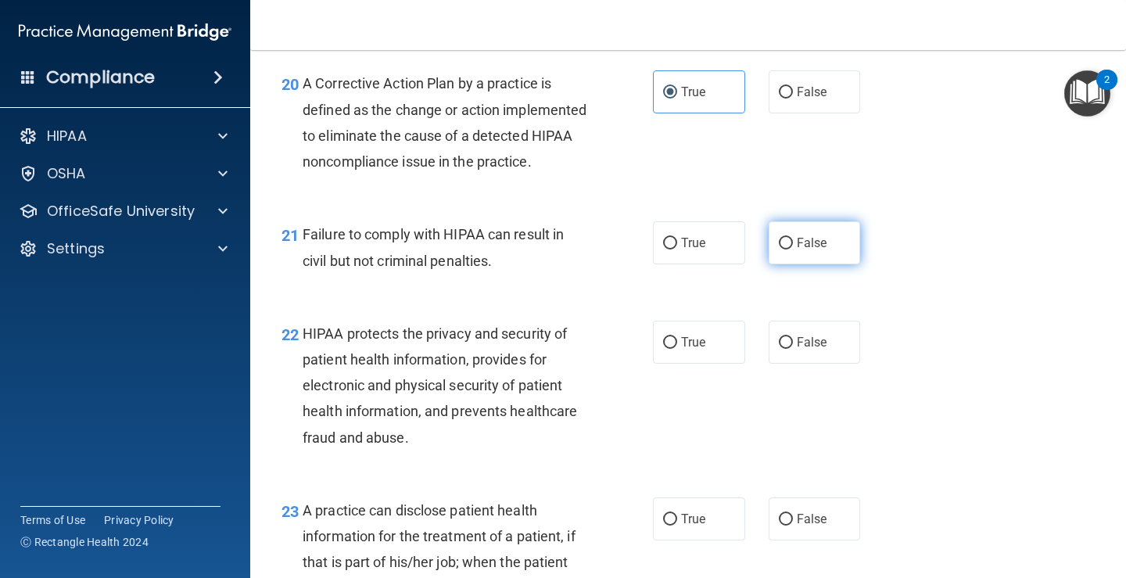
click at [833, 264] on label "False" at bounding box center [815, 242] width 92 height 43
click at [793, 249] on input "False" at bounding box center [786, 244] width 14 height 12
radio input "true"
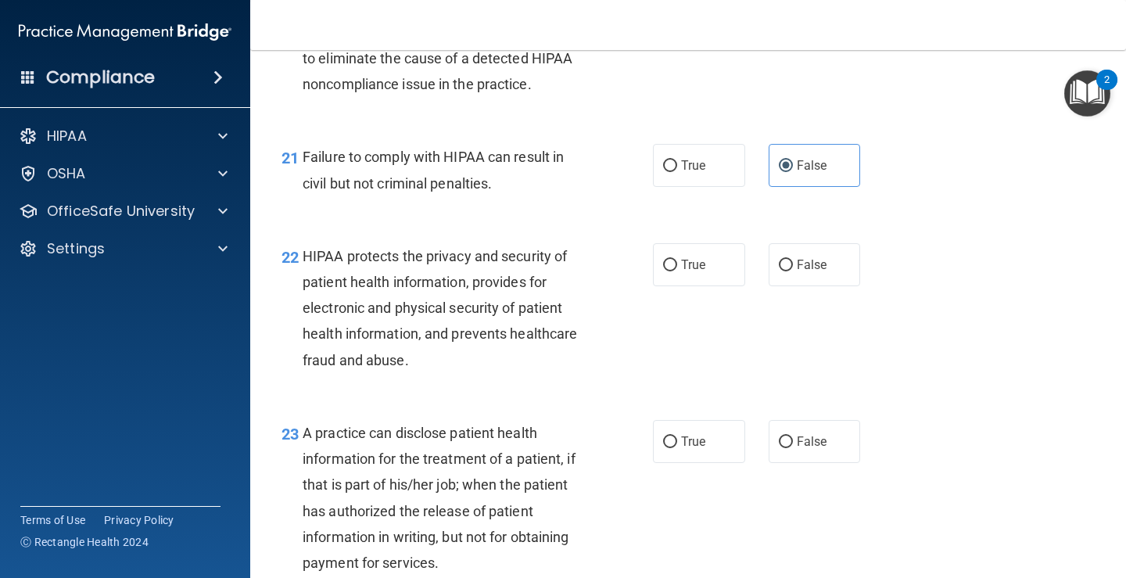
scroll to position [2815, 0]
click at [707, 285] on label "True" at bounding box center [699, 263] width 92 height 43
click at [677, 271] on input "True" at bounding box center [670, 265] width 14 height 12
radio input "true"
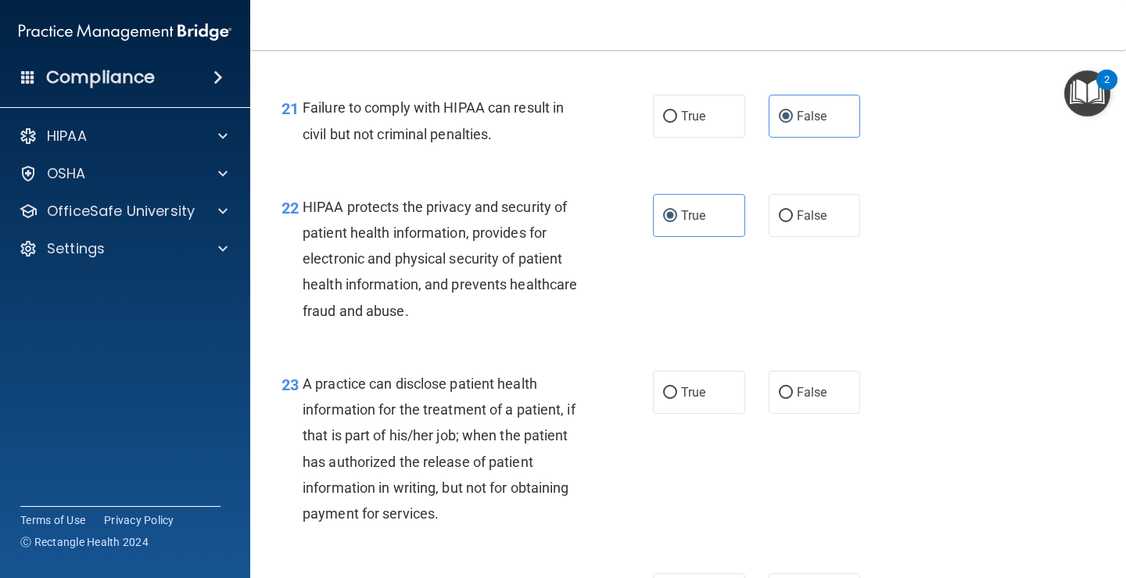
scroll to position [2971, 0]
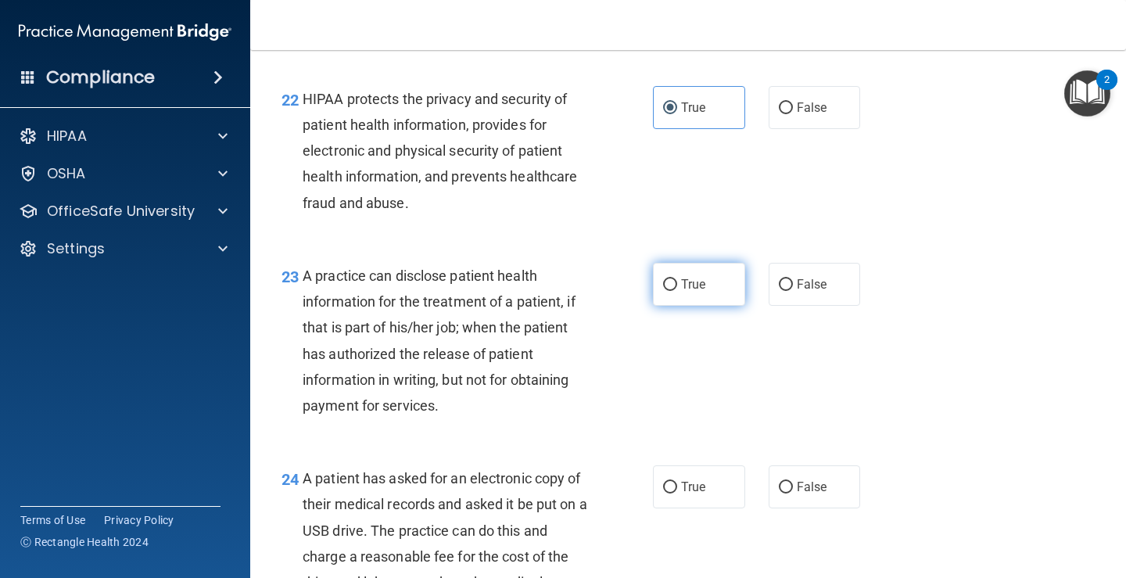
click at [681, 292] on span "True" at bounding box center [693, 284] width 24 height 15
click at [676, 291] on input "True" at bounding box center [670, 285] width 14 height 12
radio input "true"
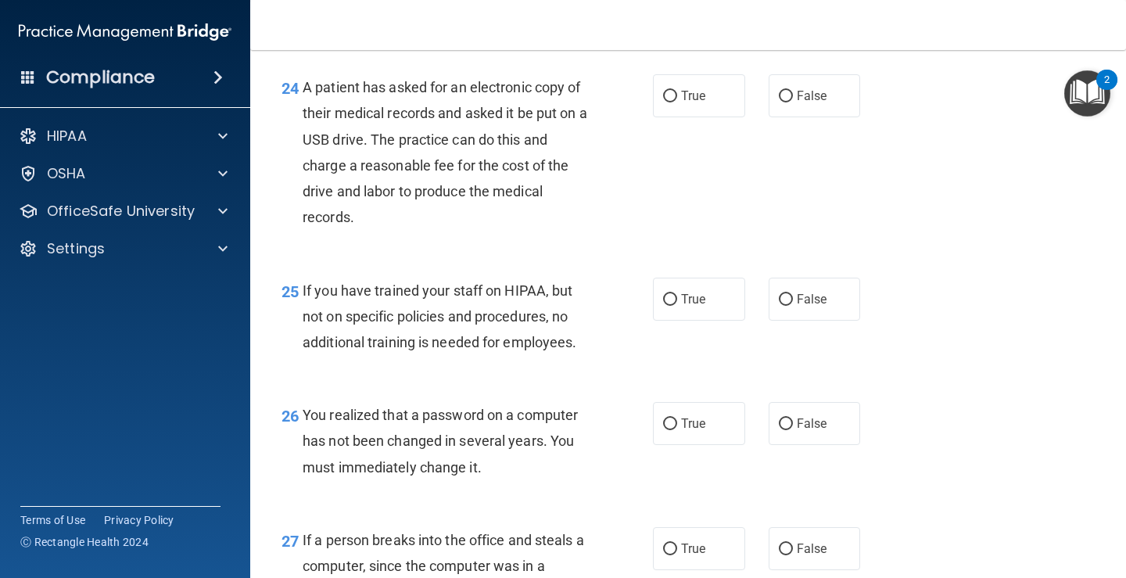
scroll to position [3284, 0]
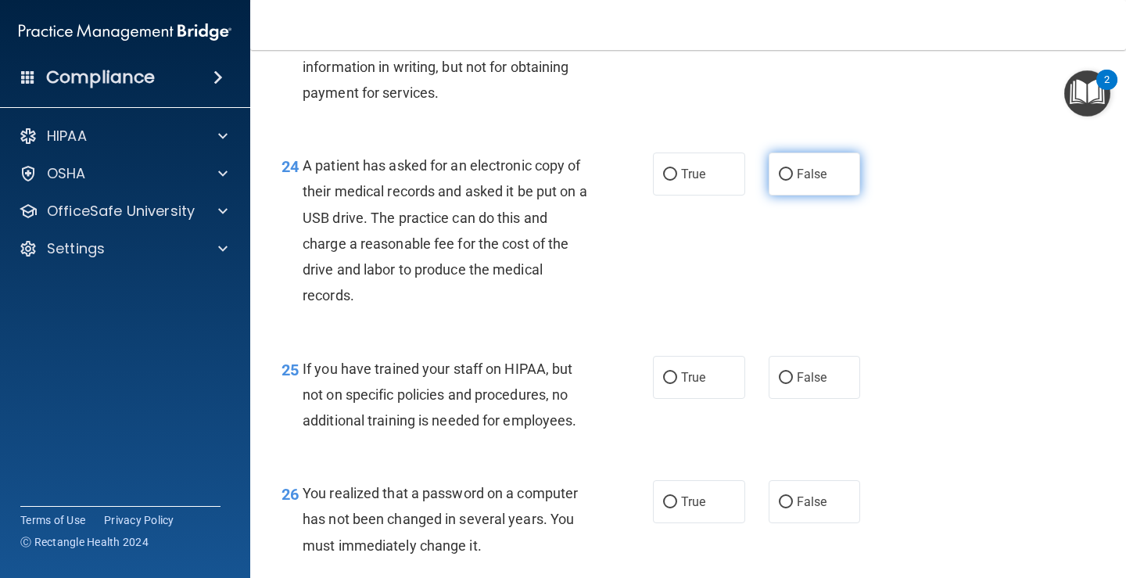
click at [783, 181] on input "False" at bounding box center [786, 175] width 14 height 12
radio input "true"
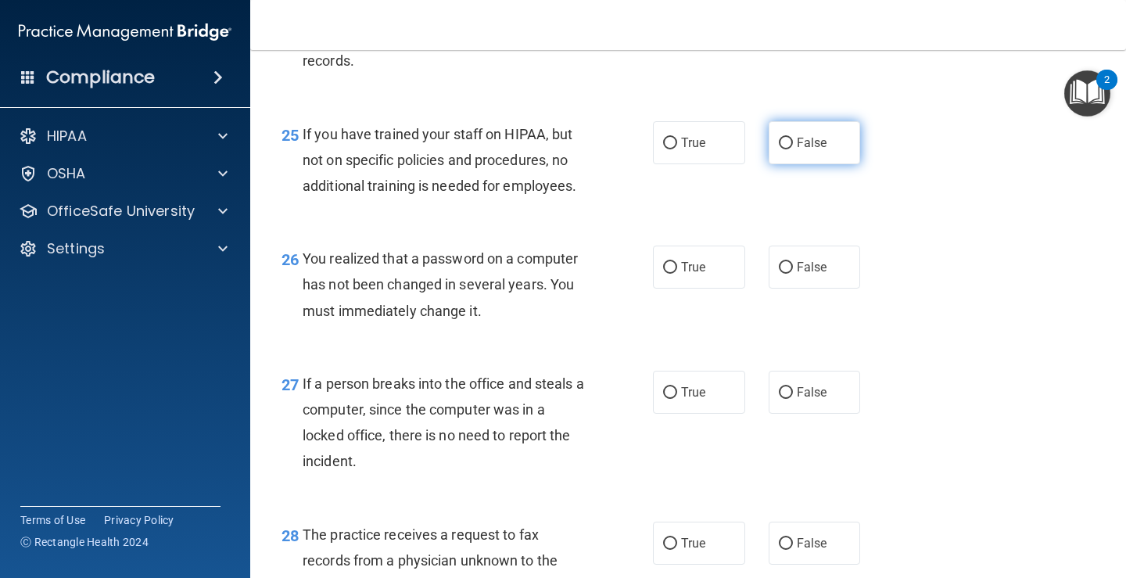
click at [784, 149] on input "False" at bounding box center [786, 144] width 14 height 12
radio input "true"
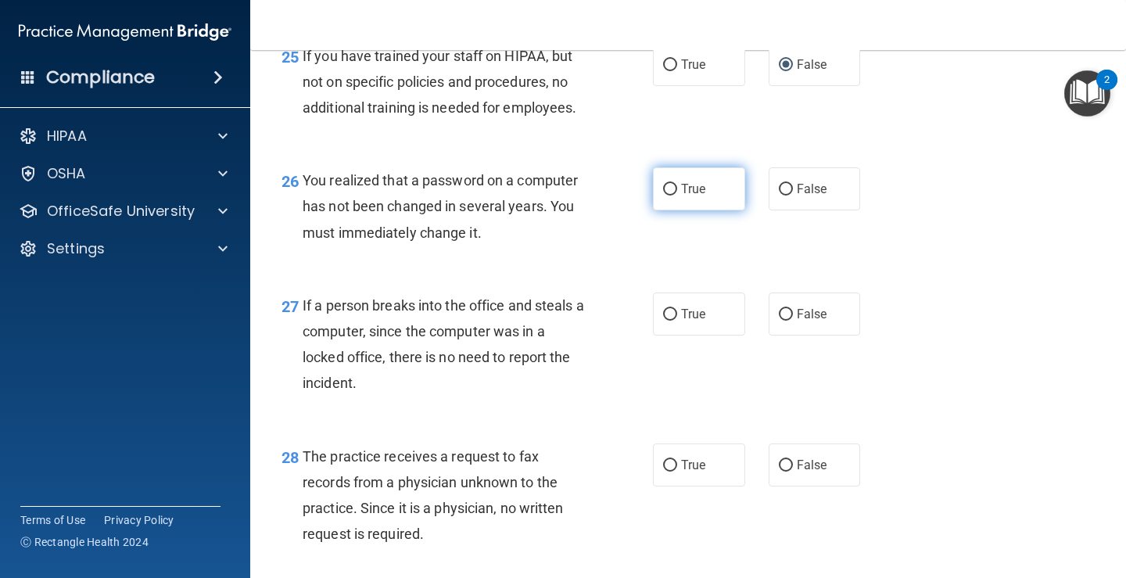
click at [709, 210] on label "True" at bounding box center [699, 188] width 92 height 43
click at [677, 195] on input "True" at bounding box center [670, 190] width 14 height 12
radio input "true"
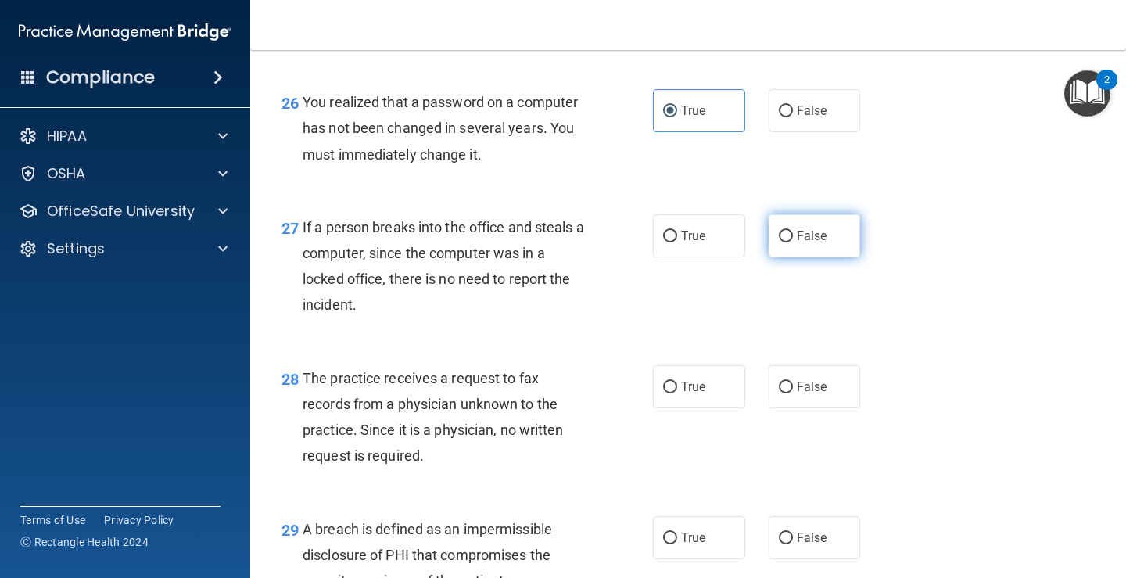
click at [779, 242] on input "False" at bounding box center [786, 237] width 14 height 12
radio input "true"
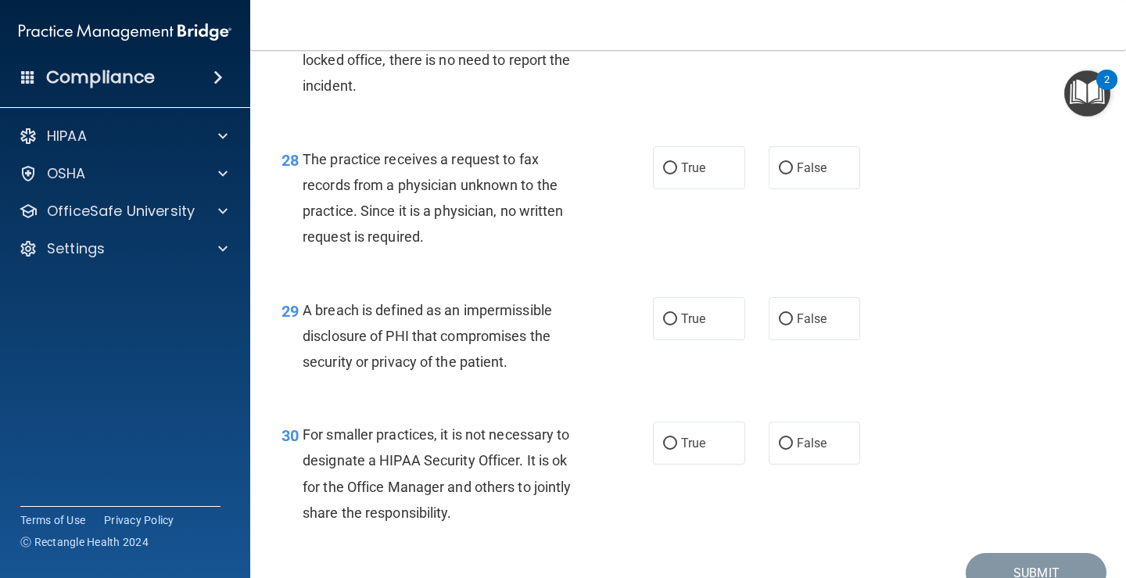
scroll to position [3910, 0]
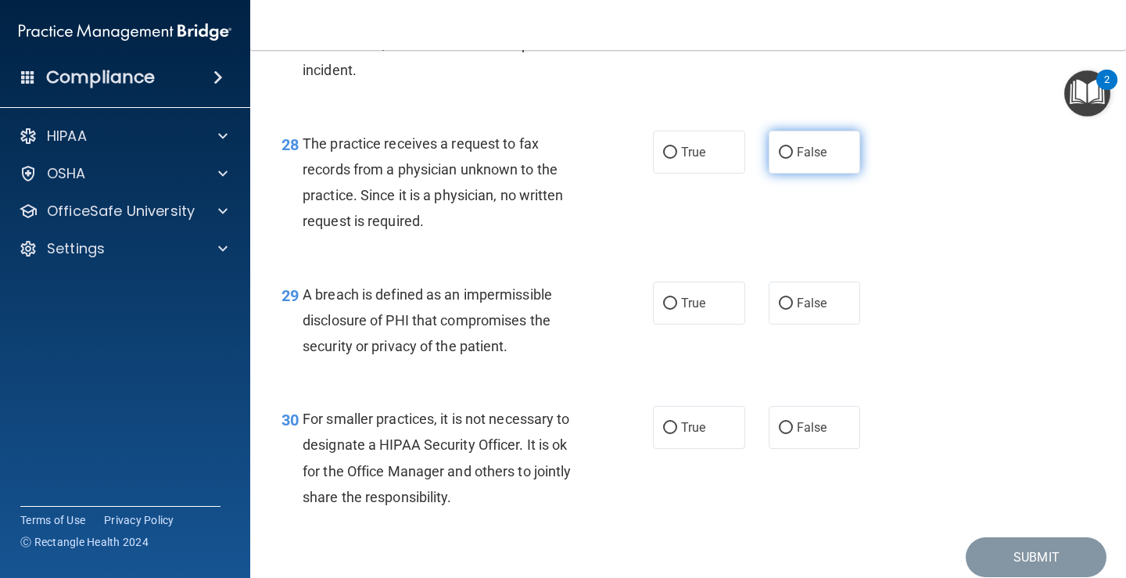
click at [785, 159] on input "False" at bounding box center [786, 153] width 14 height 12
radio input "true"
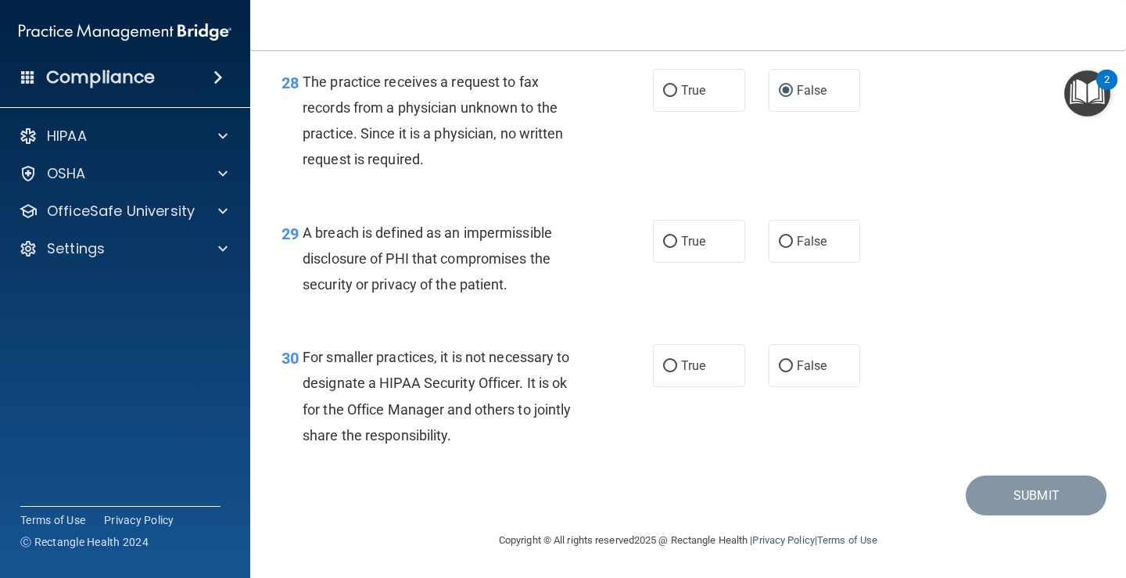
scroll to position [3997, 0]
click at [687, 244] on span "True" at bounding box center [693, 241] width 24 height 15
click at [677, 244] on input "True" at bounding box center [670, 242] width 14 height 12
radio input "true"
click at [779, 369] on input "False" at bounding box center [786, 366] width 14 height 12
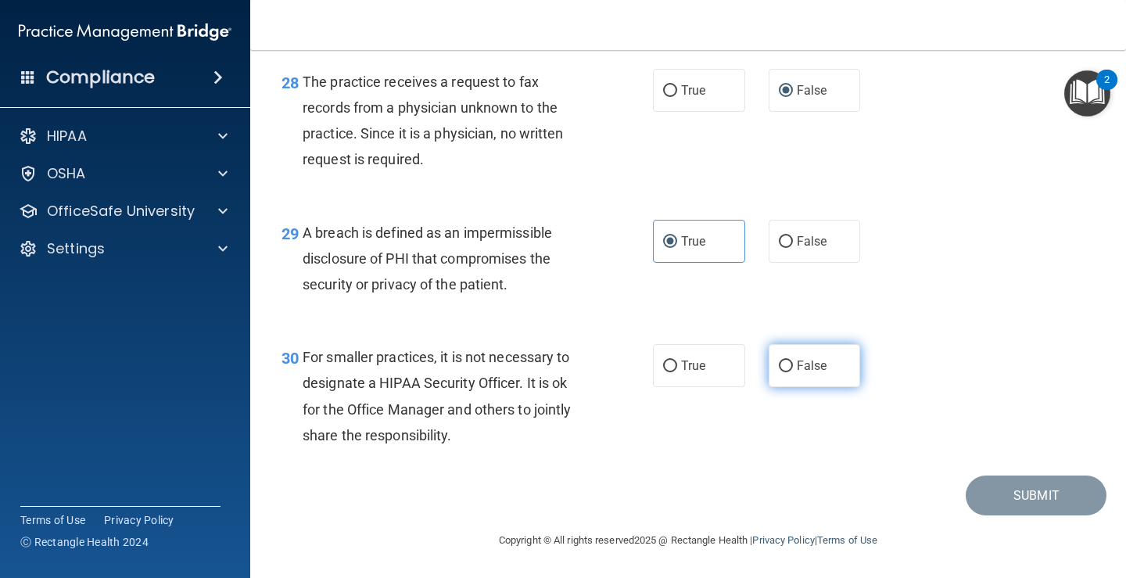
radio input "true"
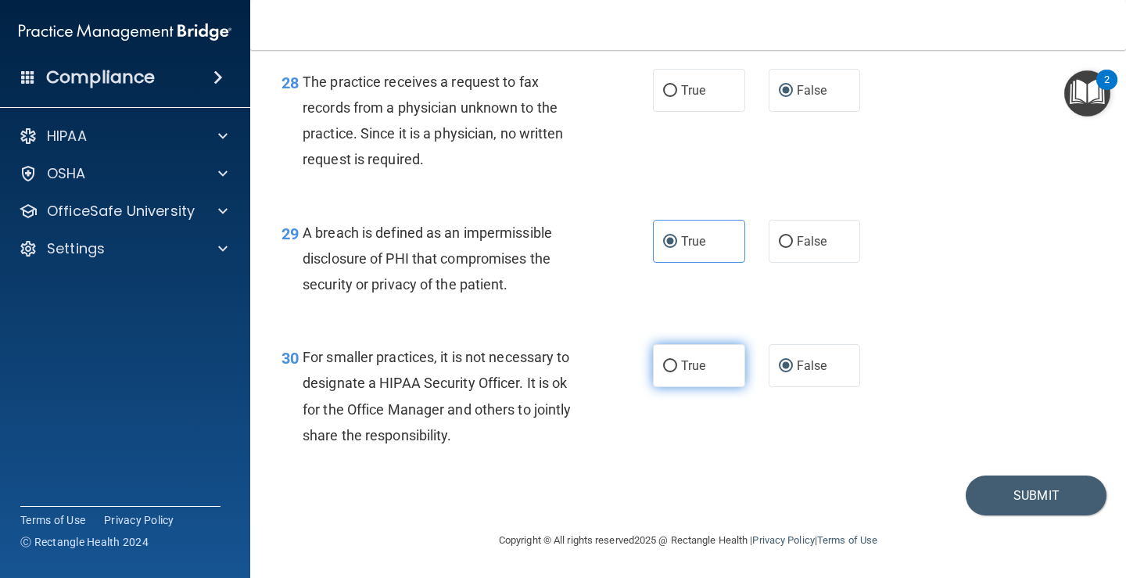
click at [663, 372] on input "True" at bounding box center [670, 366] width 14 height 12
radio input "true"
radio input "false"
click at [1016, 497] on button "Submit" at bounding box center [1036, 495] width 141 height 40
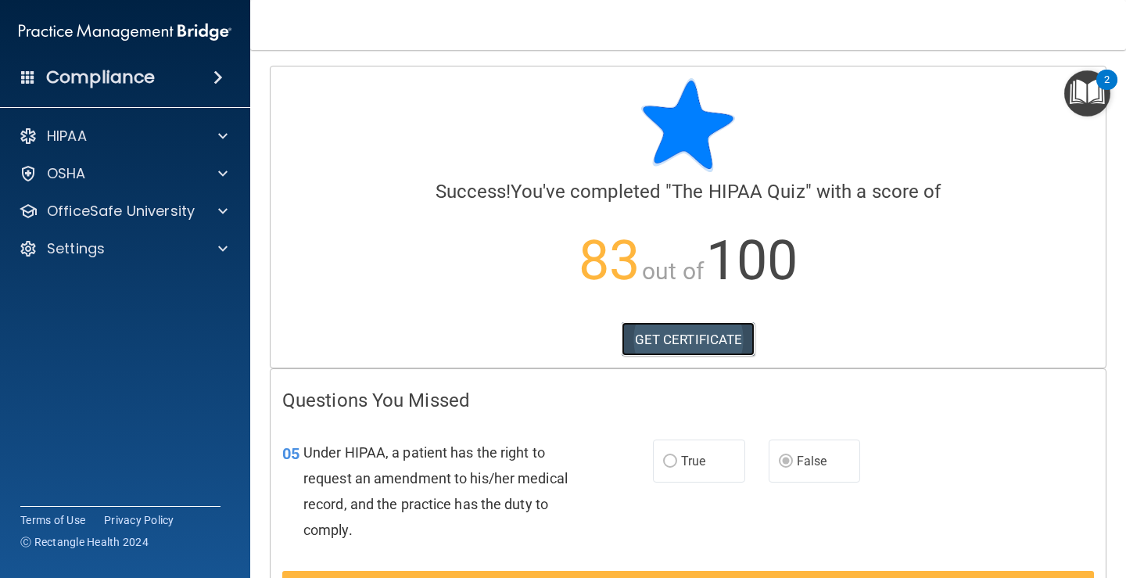
click at [691, 350] on link "GET CERTIFICATE" at bounding box center [689, 339] width 134 height 34
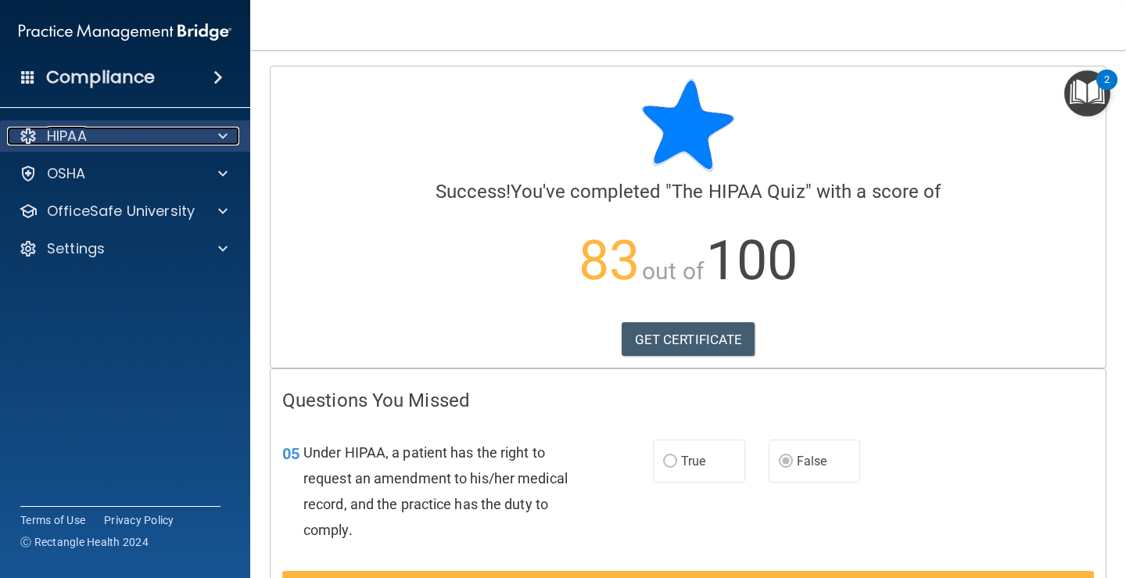
click at [136, 135] on div "HIPAA" at bounding box center [104, 136] width 194 height 19
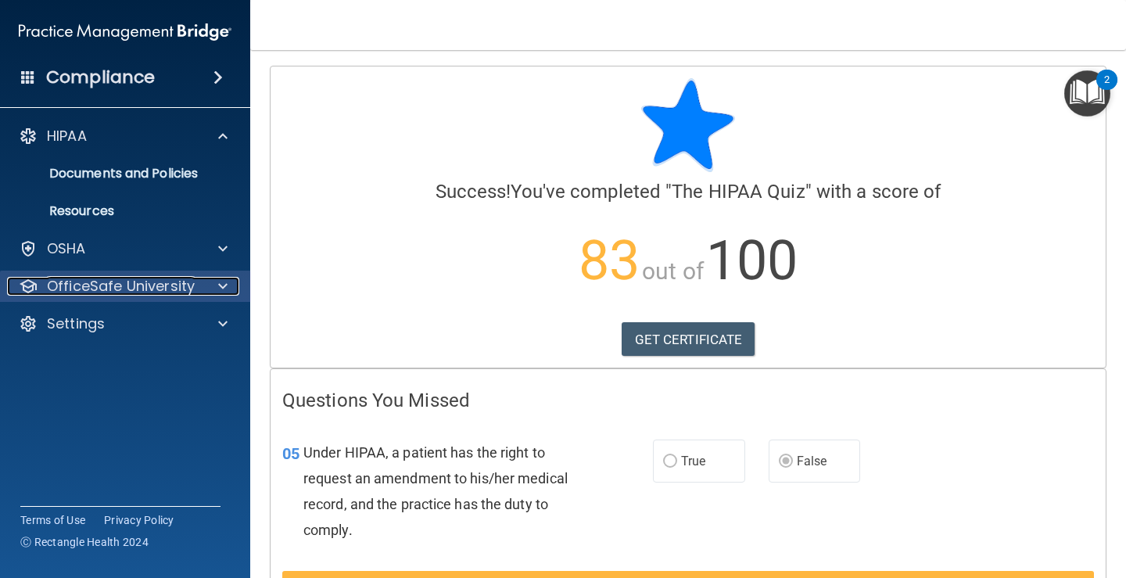
click at [145, 277] on p "OfficeSafe University" at bounding box center [121, 286] width 148 height 19
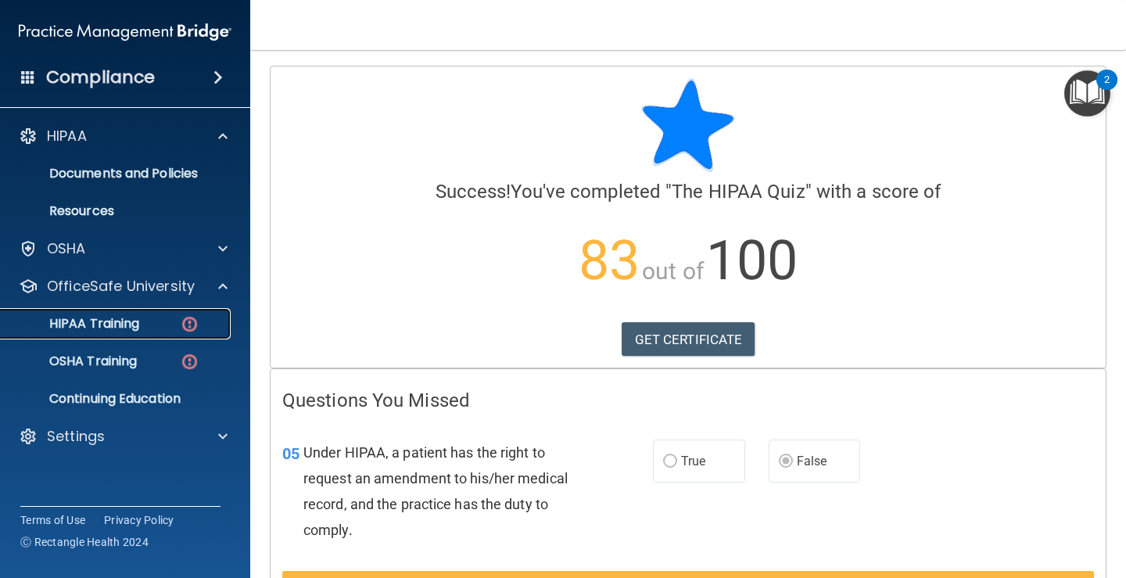
click at [91, 329] on p "HIPAA Training" at bounding box center [74, 324] width 129 height 16
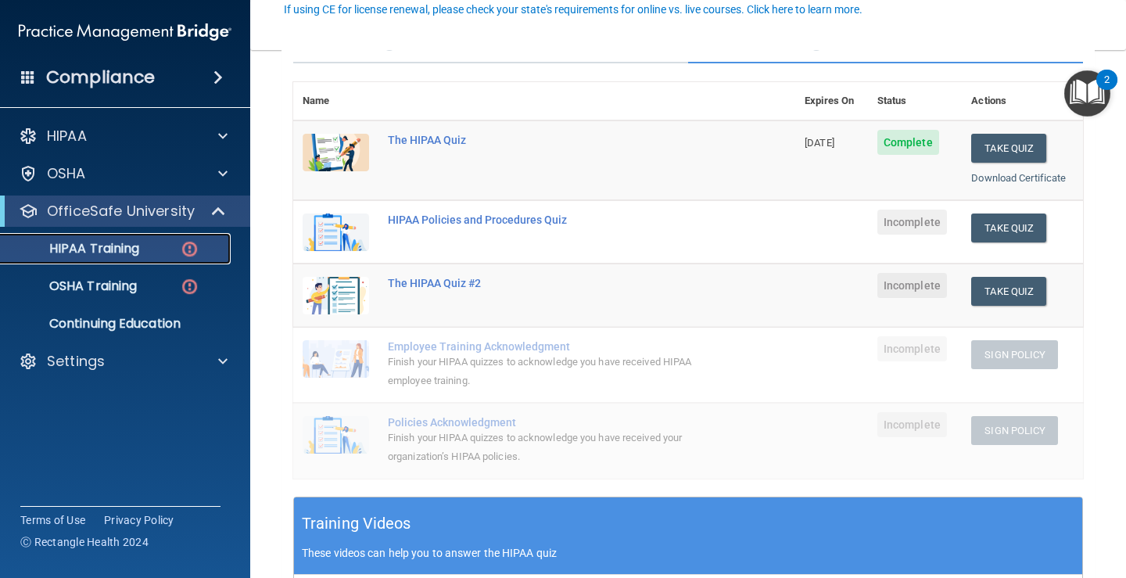
scroll to position [156, 0]
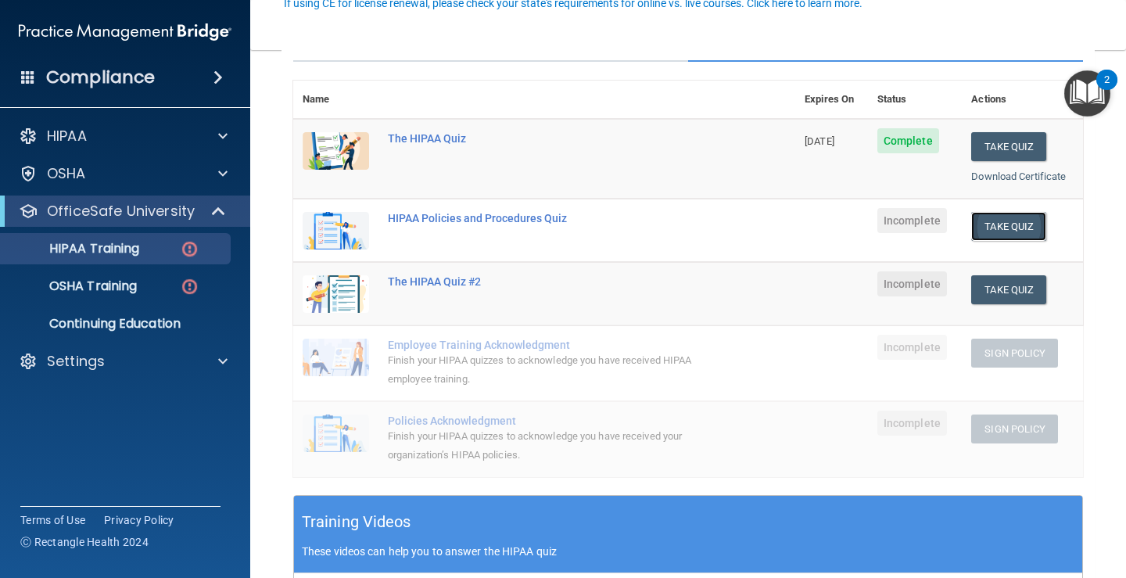
click at [1002, 228] on button "Take Quiz" at bounding box center [1008, 226] width 75 height 29
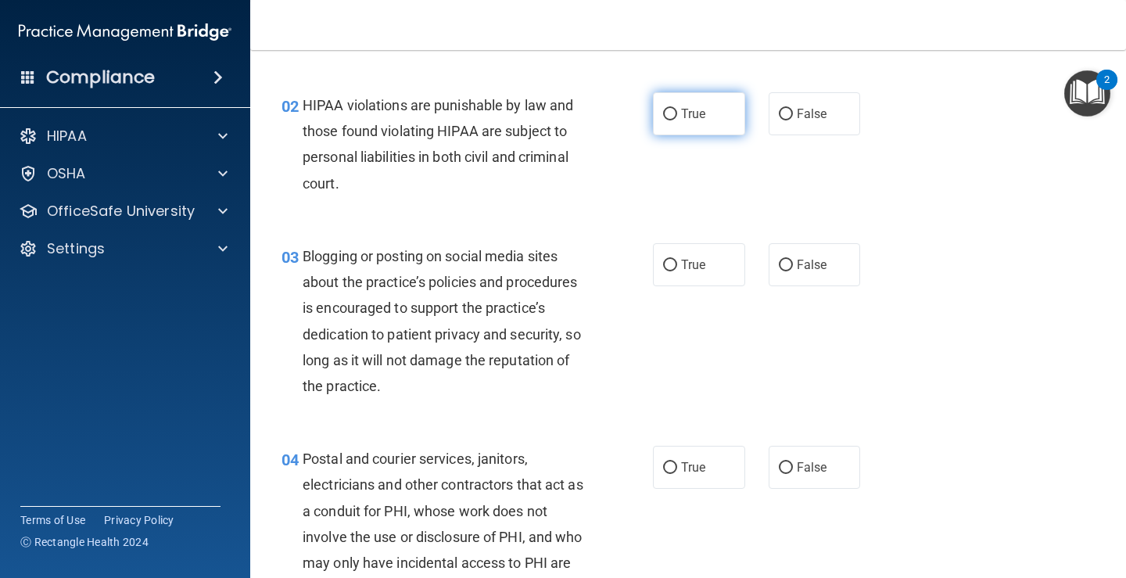
click at [665, 113] on input "True" at bounding box center [670, 115] width 14 height 12
radio input "true"
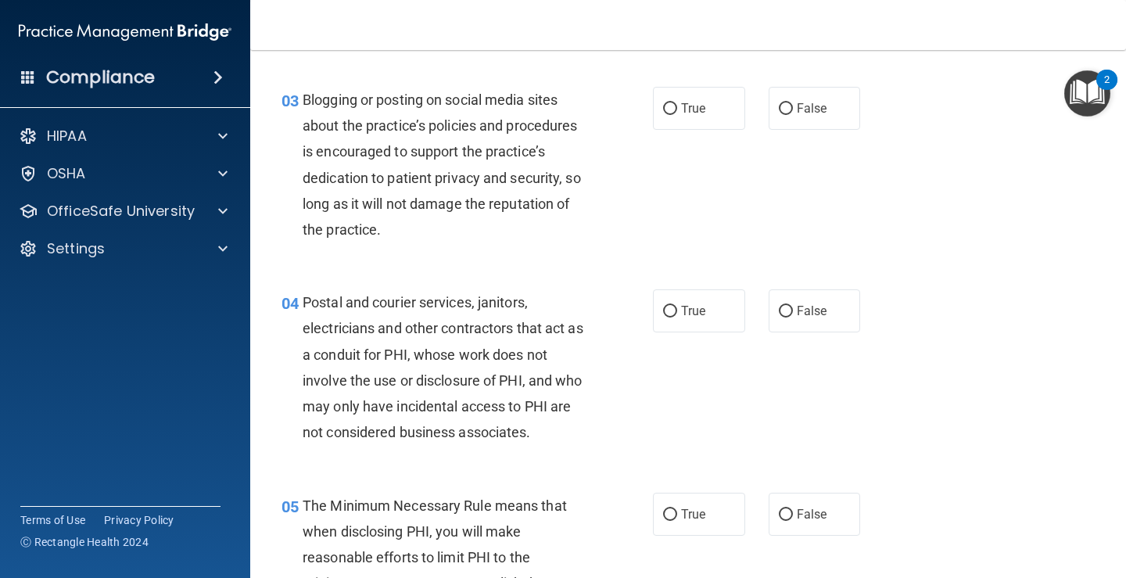
scroll to position [235, 0]
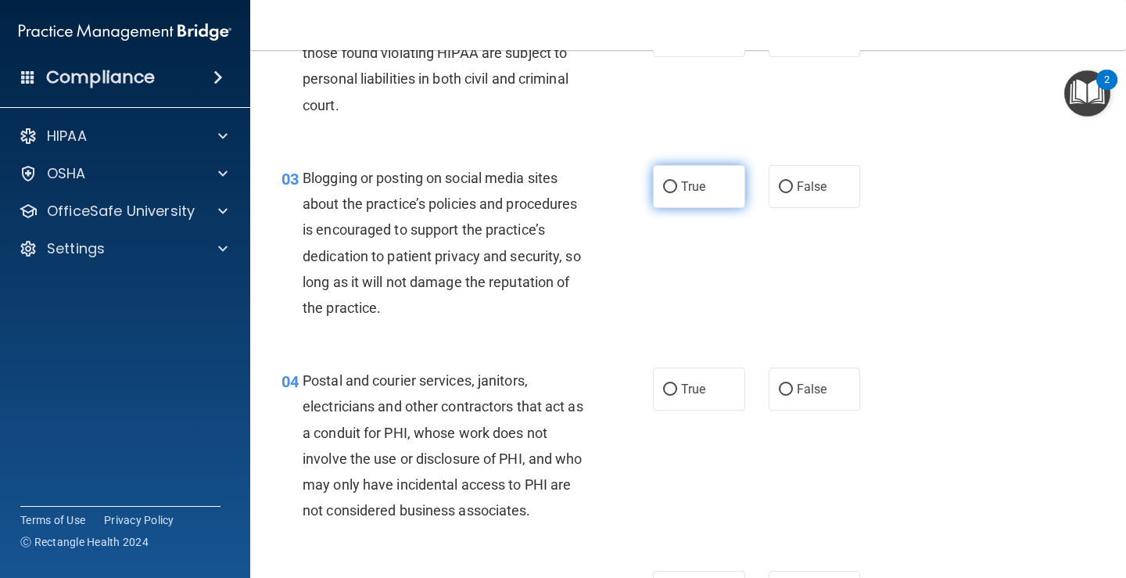
click at [672, 185] on label "True" at bounding box center [699, 186] width 92 height 43
click at [672, 185] on input "True" at bounding box center [670, 187] width 14 height 12
radio input "true"
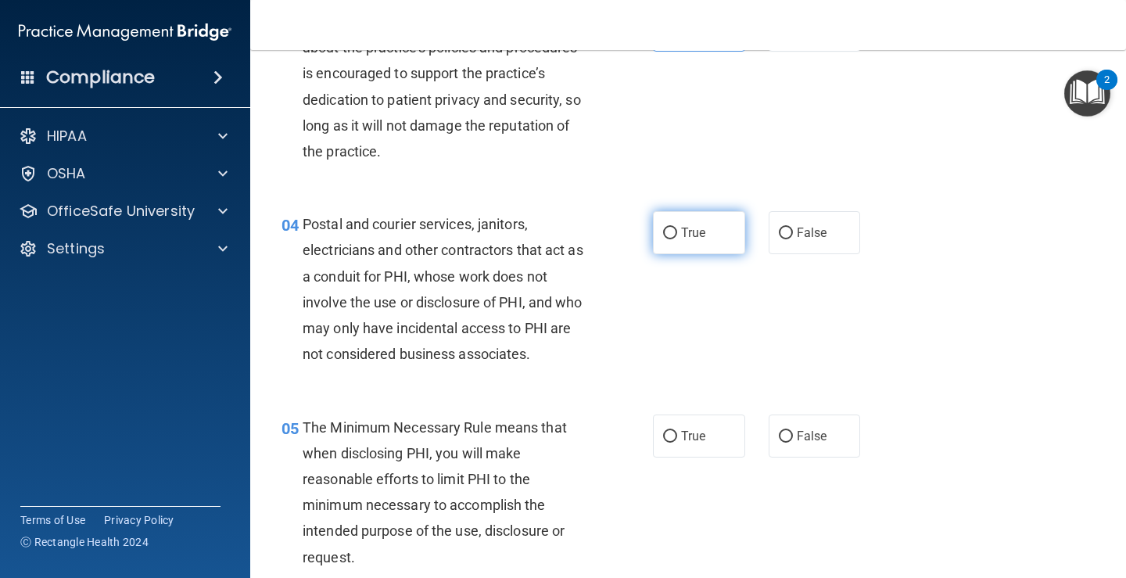
click at [669, 230] on input "True" at bounding box center [670, 234] width 14 height 12
radio input "true"
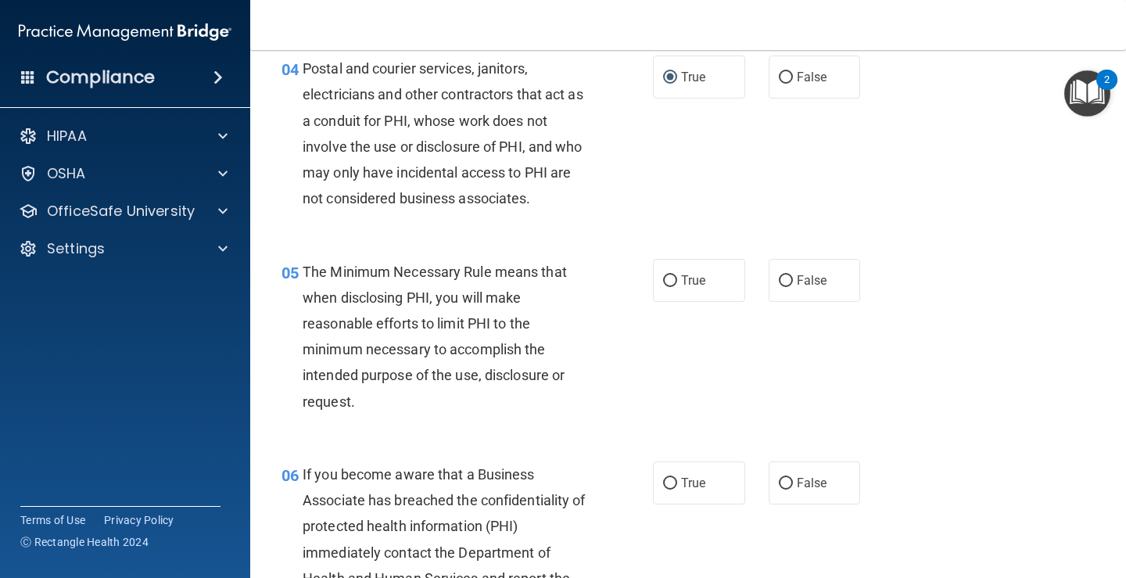
scroll to position [547, 0]
click at [672, 278] on label "True" at bounding box center [699, 279] width 92 height 43
click at [672, 278] on input "True" at bounding box center [670, 280] width 14 height 12
radio input "true"
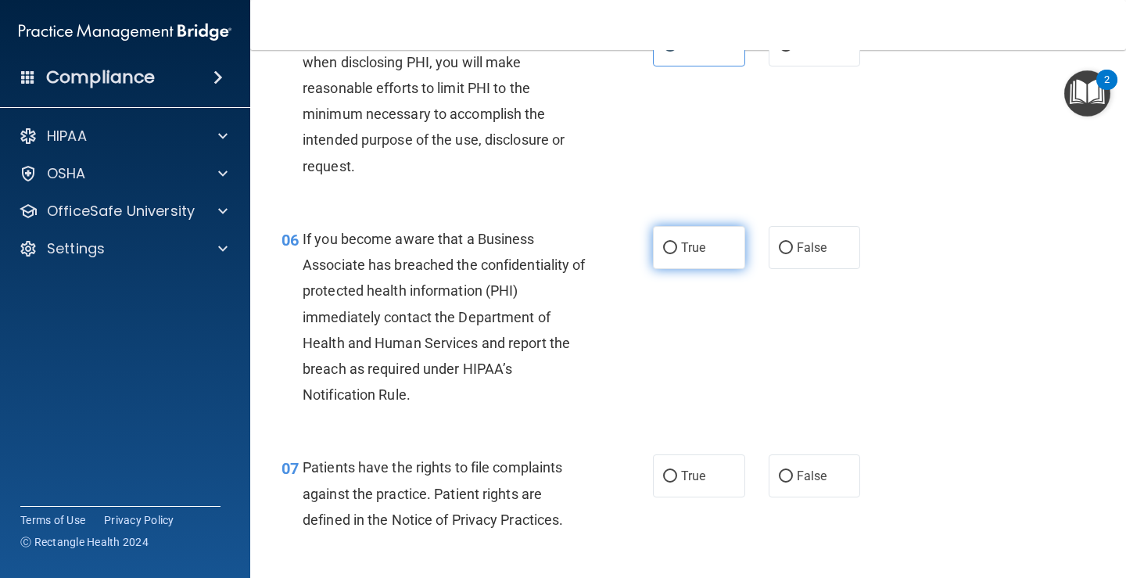
click at [664, 247] on input "True" at bounding box center [670, 248] width 14 height 12
radio input "true"
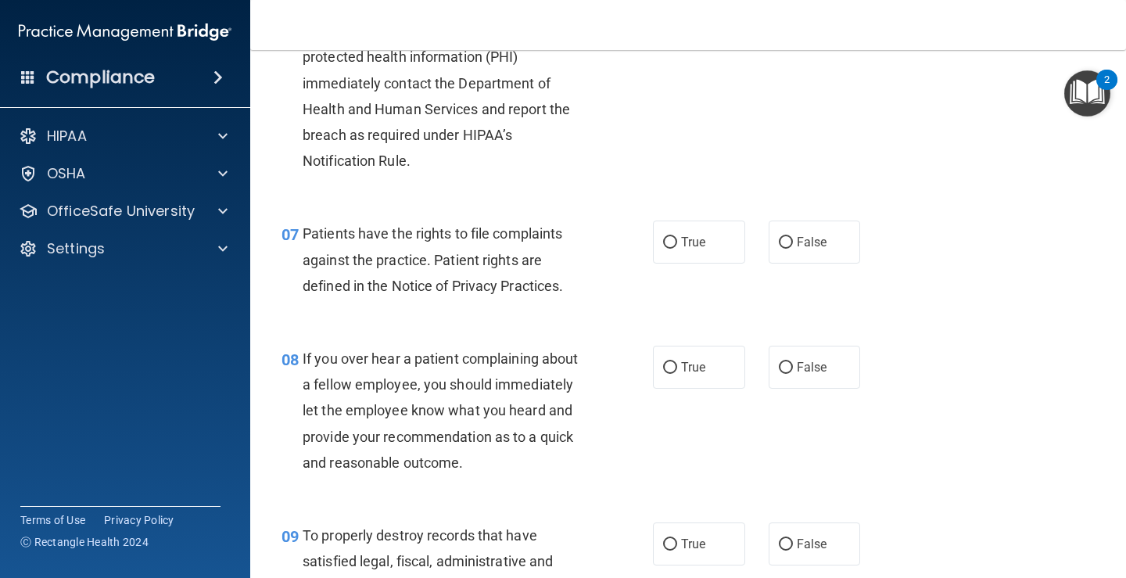
scroll to position [1016, 0]
click at [681, 237] on span "True" at bounding box center [693, 241] width 24 height 15
click at [677, 237] on input "True" at bounding box center [670, 242] width 14 height 12
radio input "true"
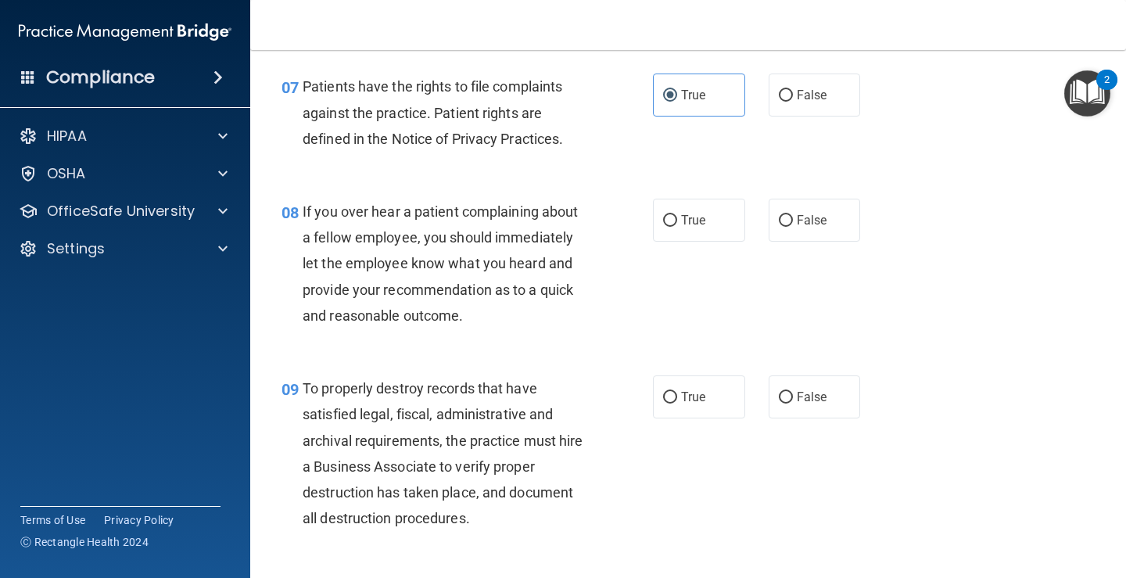
scroll to position [1173, 0]
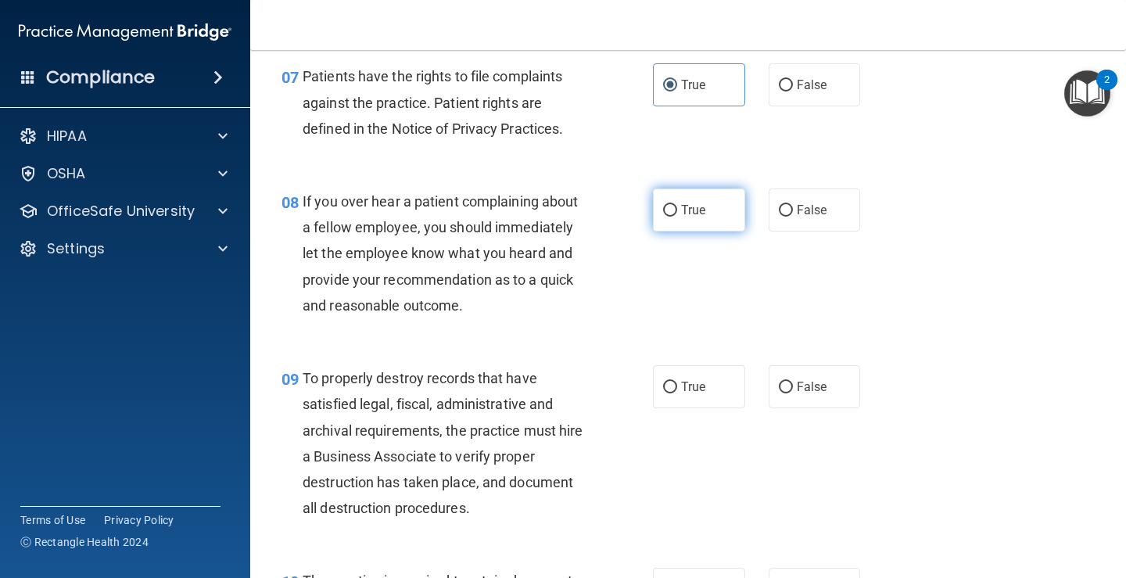
click at [694, 204] on span "True" at bounding box center [693, 210] width 24 height 15
click at [677, 205] on input "True" at bounding box center [670, 211] width 14 height 12
radio input "true"
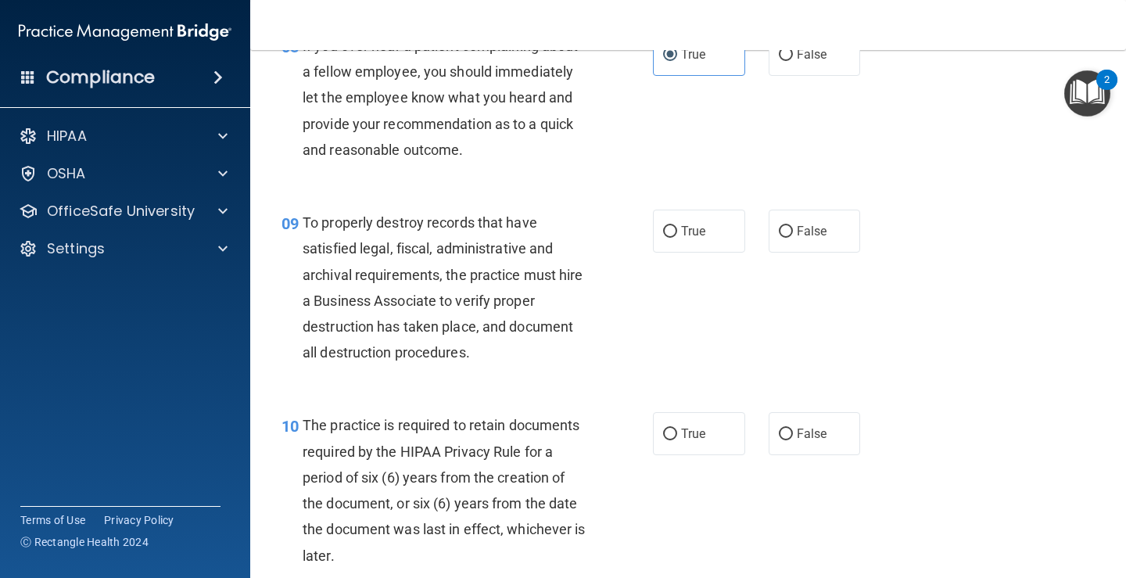
scroll to position [1329, 0]
click at [700, 231] on span "True" at bounding box center [693, 230] width 24 height 15
click at [677, 231] on input "True" at bounding box center [670, 231] width 14 height 12
radio input "true"
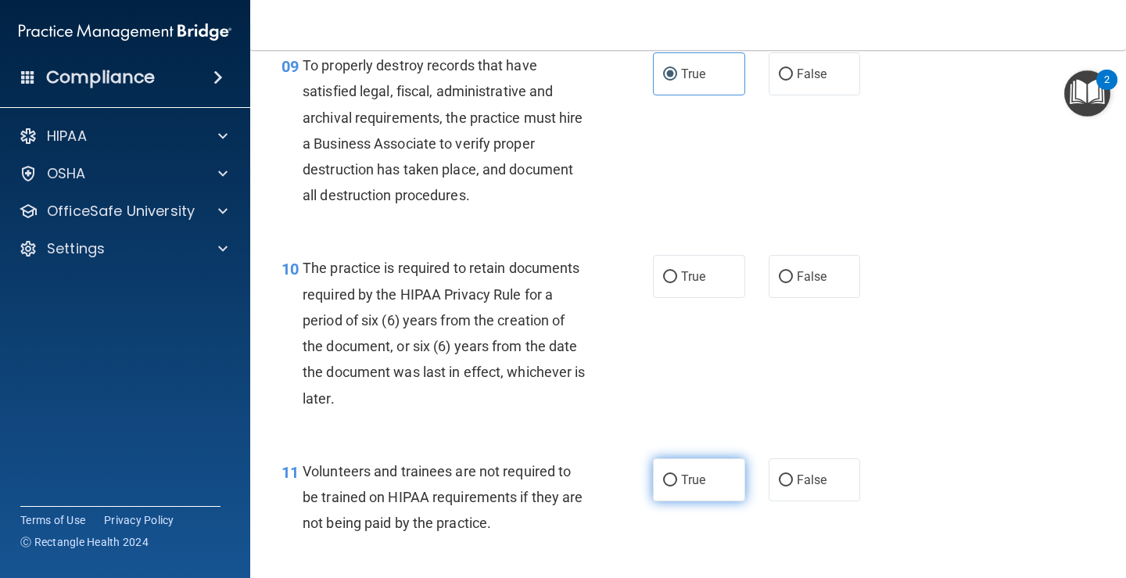
scroll to position [1564, 0]
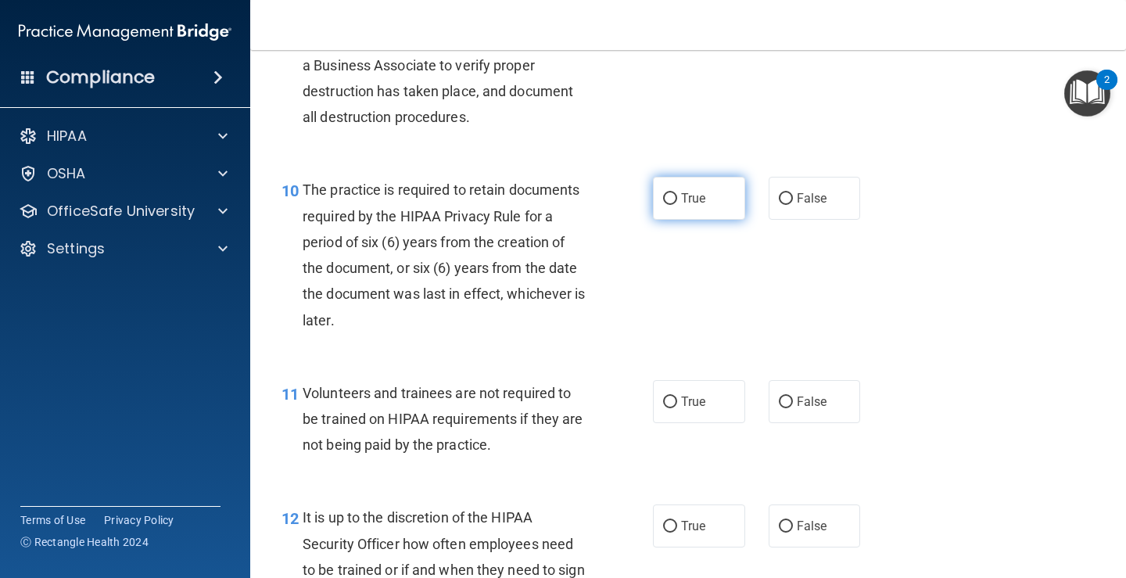
click at [667, 193] on input "True" at bounding box center [670, 199] width 14 height 12
radio input "true"
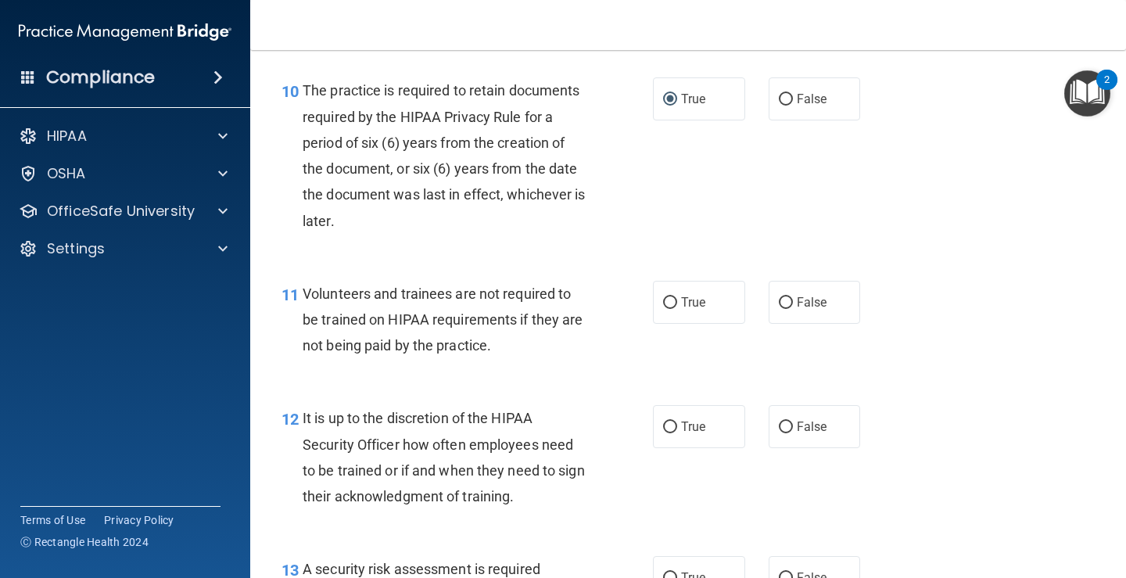
scroll to position [1798, 0]
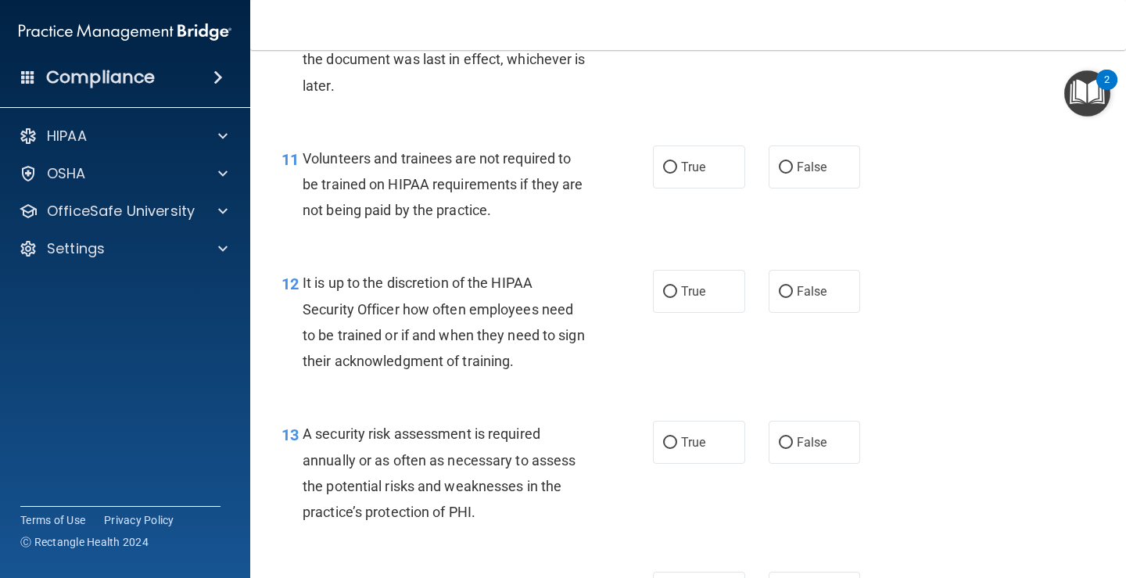
click at [1074, 95] on img "Open Resource Center, 2 new notifications" at bounding box center [1087, 93] width 46 height 46
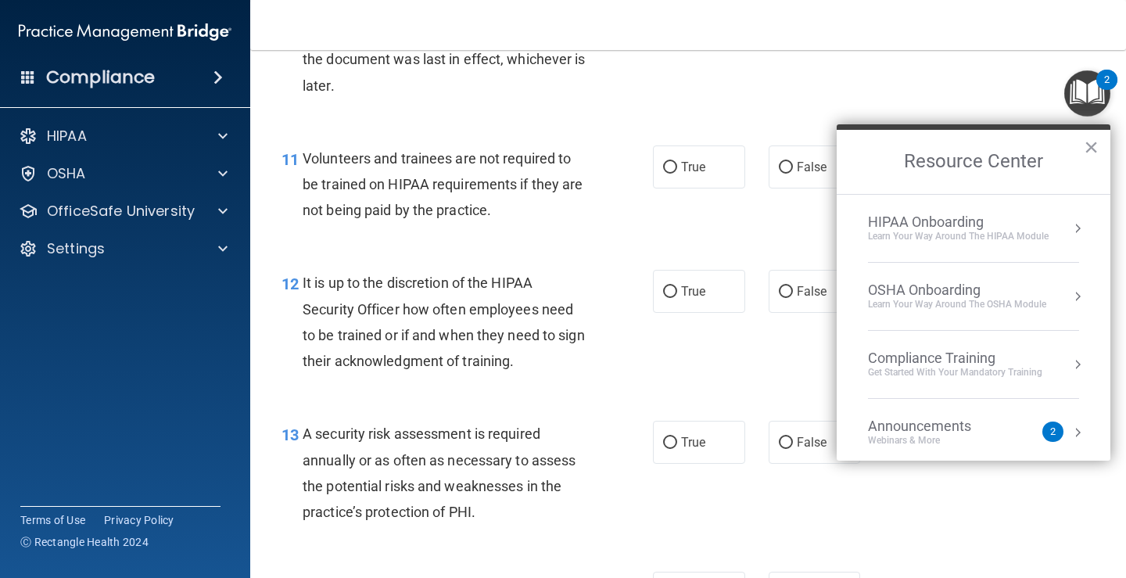
click at [914, 98] on div "10 The practice is required to retain documents required by the HIPAA Privacy R…" at bounding box center [688, 24] width 837 height 203
click at [1085, 142] on button "×" at bounding box center [1091, 146] width 15 height 25
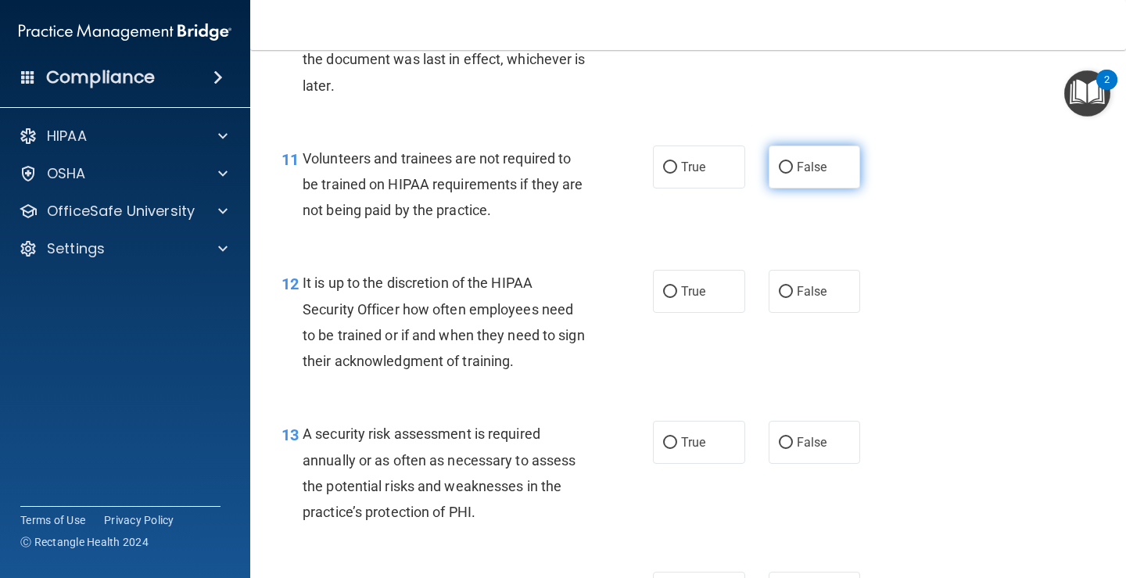
click at [780, 165] on input "False" at bounding box center [786, 168] width 14 height 12
radio input "true"
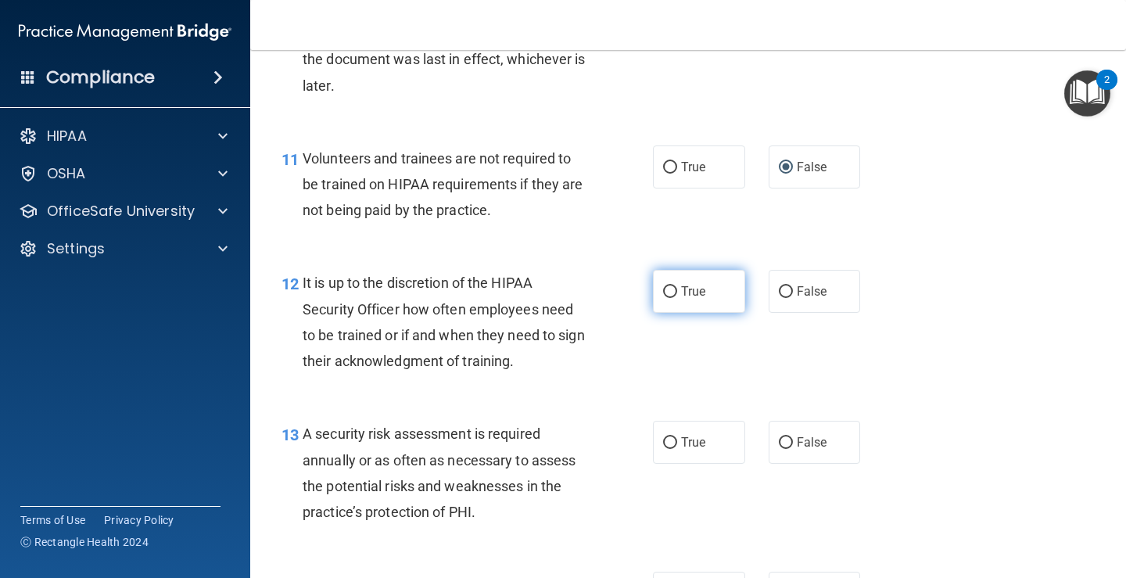
click at [688, 275] on label "True" at bounding box center [699, 291] width 92 height 43
click at [677, 286] on input "True" at bounding box center [670, 292] width 14 height 12
radio input "true"
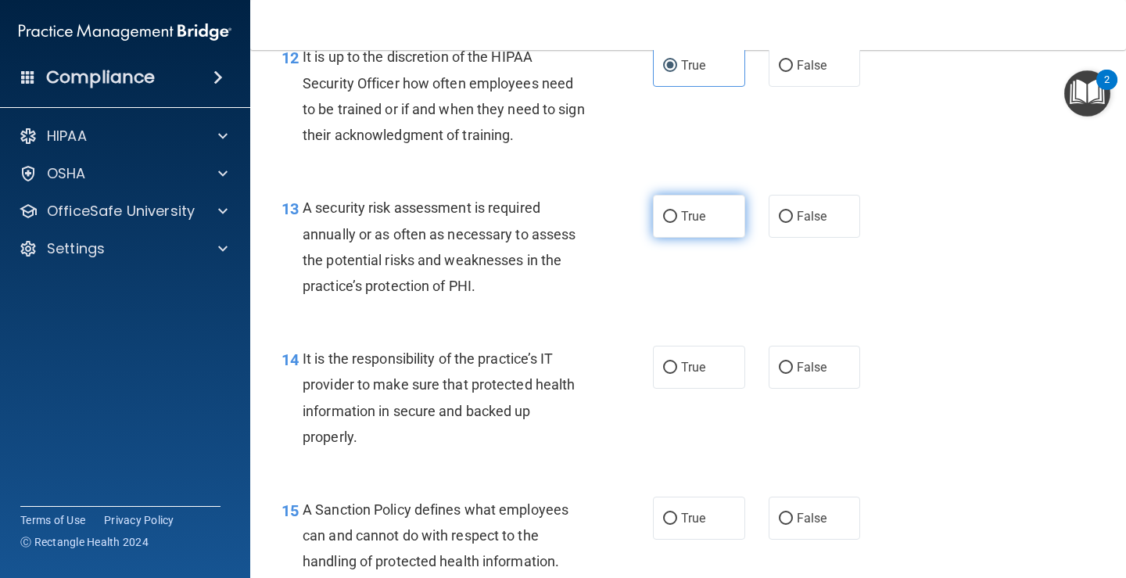
scroll to position [2033, 0]
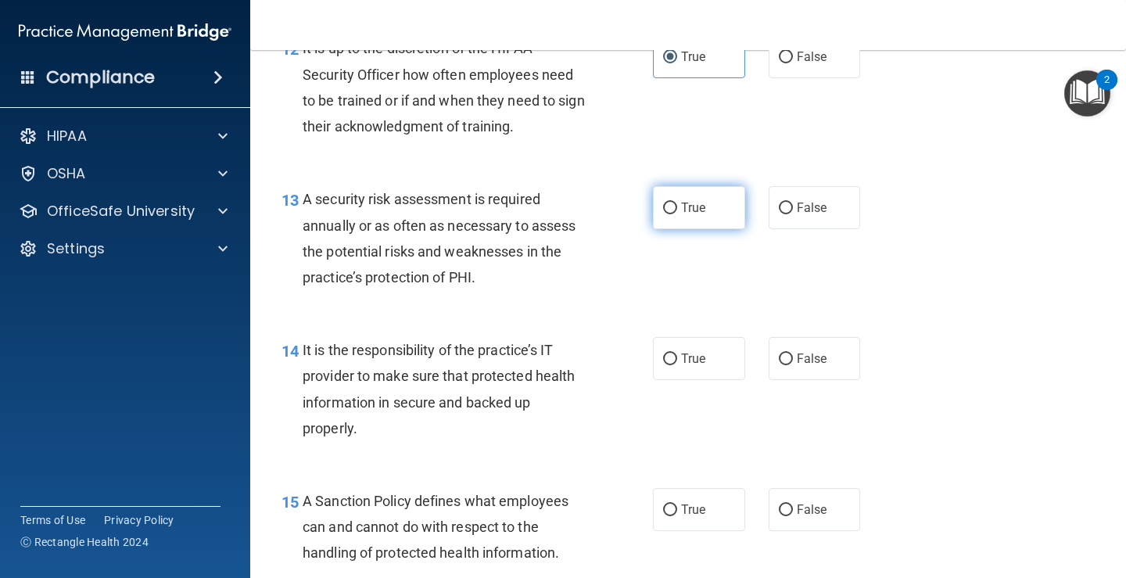
click at [692, 213] on span "True" at bounding box center [693, 207] width 24 height 15
click at [677, 213] on input "True" at bounding box center [670, 209] width 14 height 12
radio input "true"
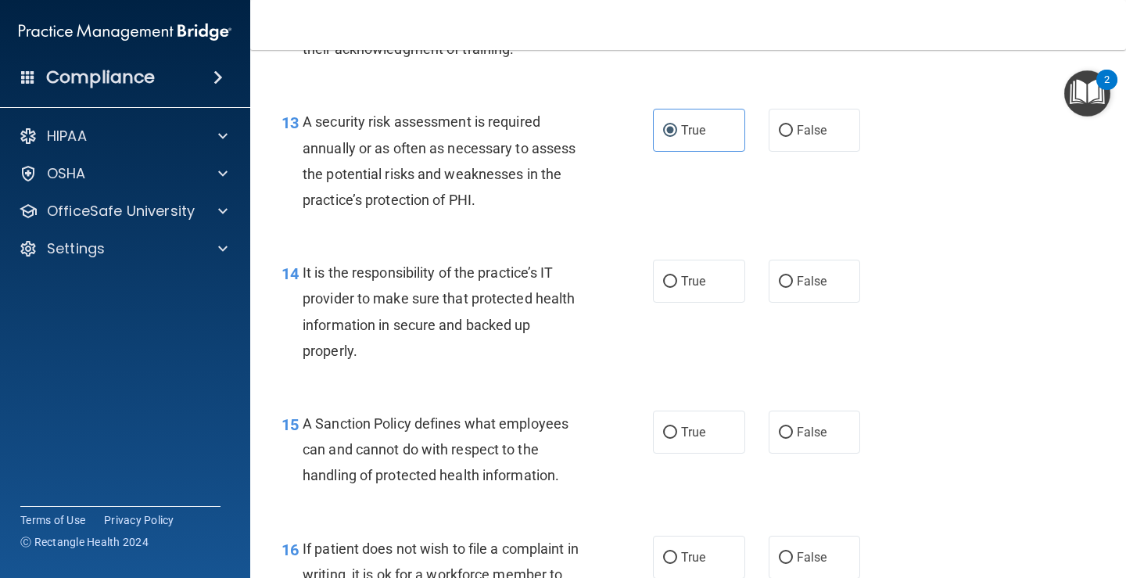
scroll to position [2111, 0]
click at [707, 278] on label "True" at bounding box center [699, 280] width 92 height 43
click at [677, 278] on input "True" at bounding box center [670, 281] width 14 height 12
radio input "true"
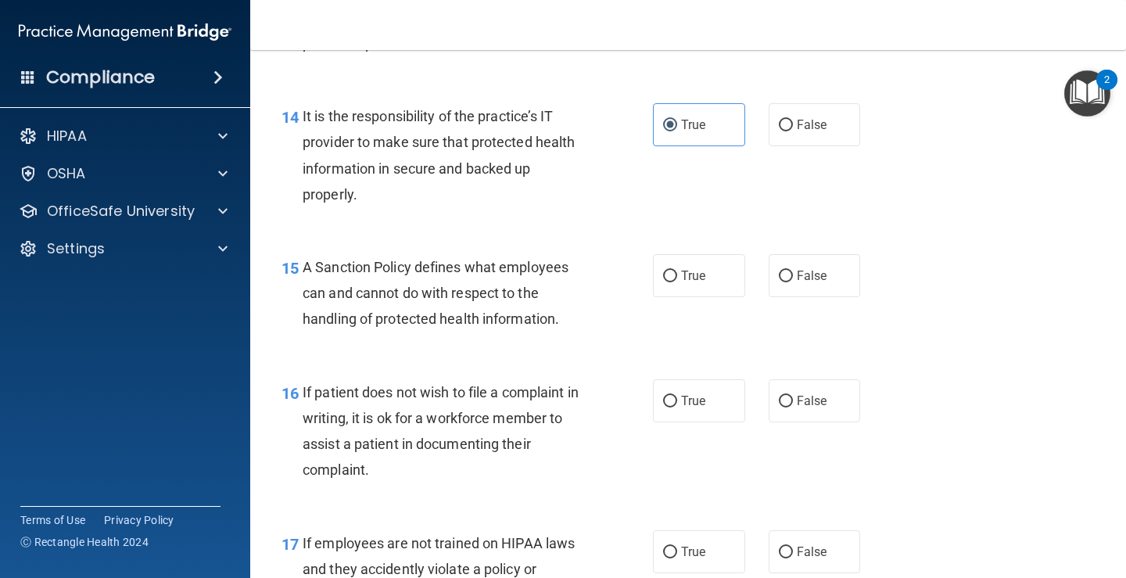
scroll to position [2268, 0]
click at [690, 288] on label "True" at bounding box center [699, 274] width 92 height 43
click at [677, 281] on input "True" at bounding box center [670, 276] width 14 height 12
radio input "true"
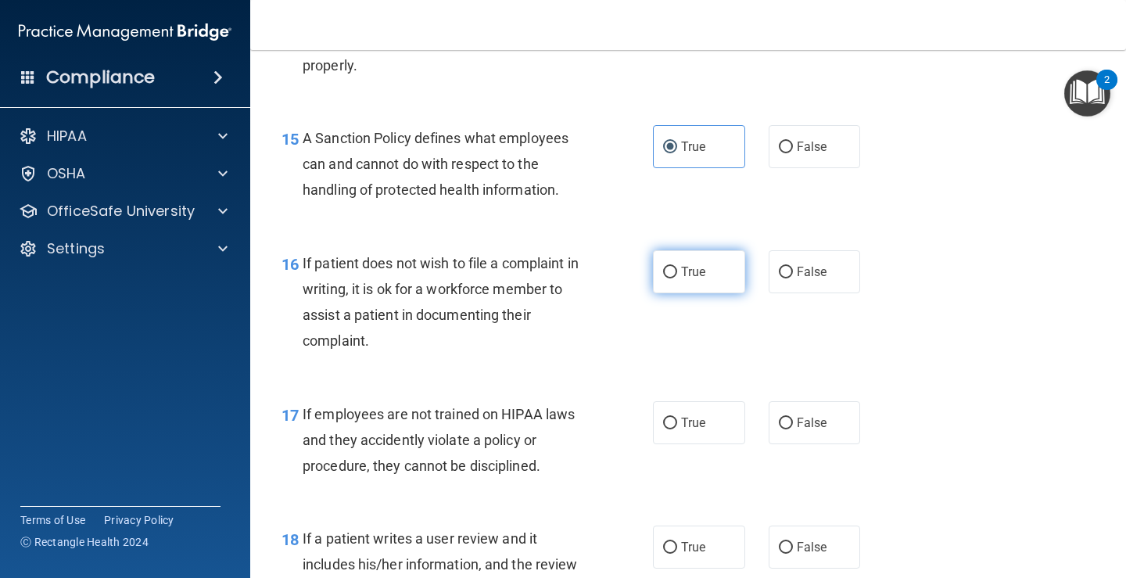
scroll to position [2424, 0]
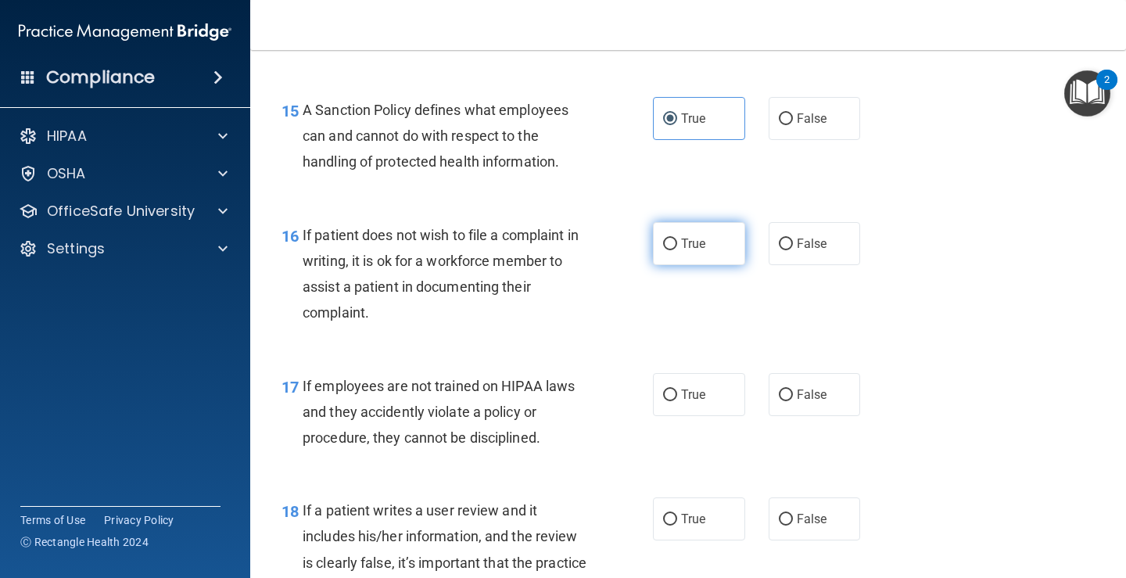
click at [716, 247] on label "True" at bounding box center [699, 243] width 92 height 43
click at [677, 247] on input "True" at bounding box center [670, 244] width 14 height 12
radio input "true"
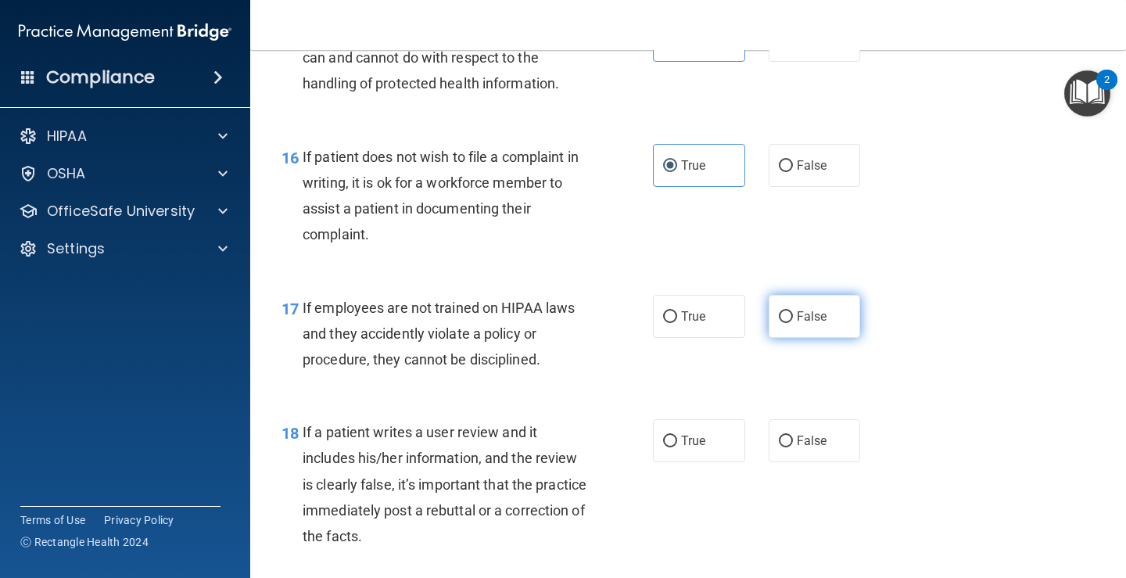
click at [769, 323] on label "False" at bounding box center [815, 316] width 92 height 43
click at [779, 323] on input "False" at bounding box center [786, 317] width 14 height 12
radio input "true"
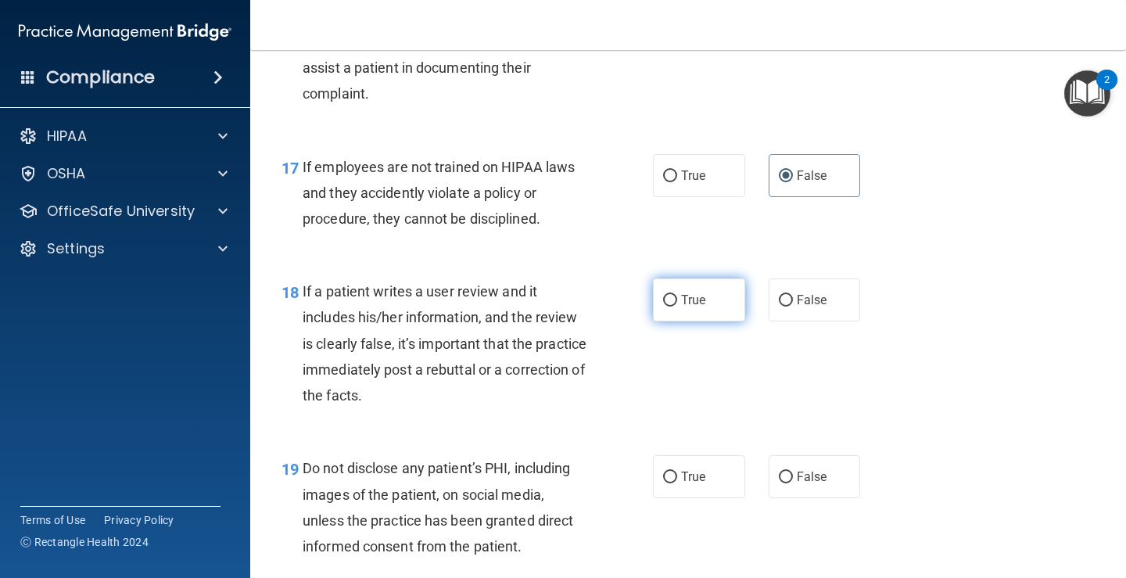
scroll to position [2658, 0]
